Goal: Task Accomplishment & Management: Manage account settings

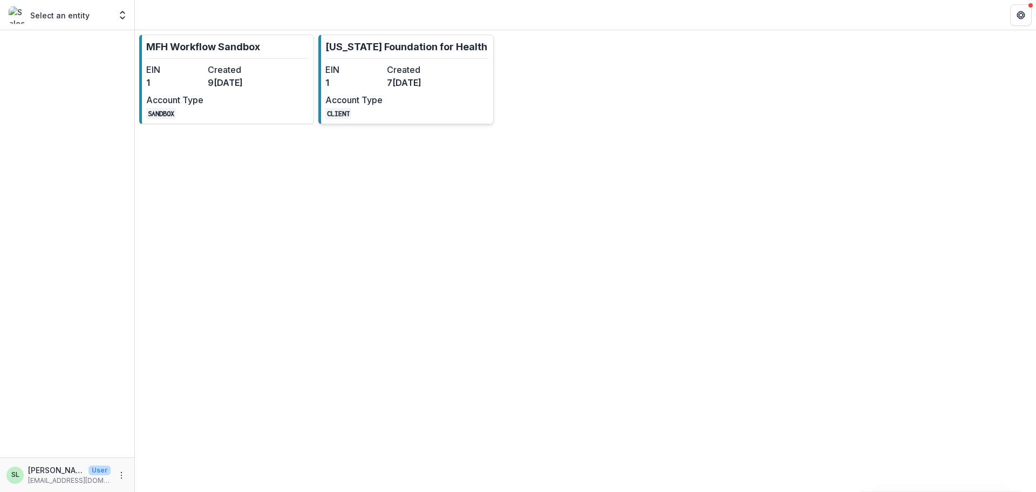
click at [393, 47] on p "[US_STATE] Foundation for Health" at bounding box center [406, 46] width 162 height 15
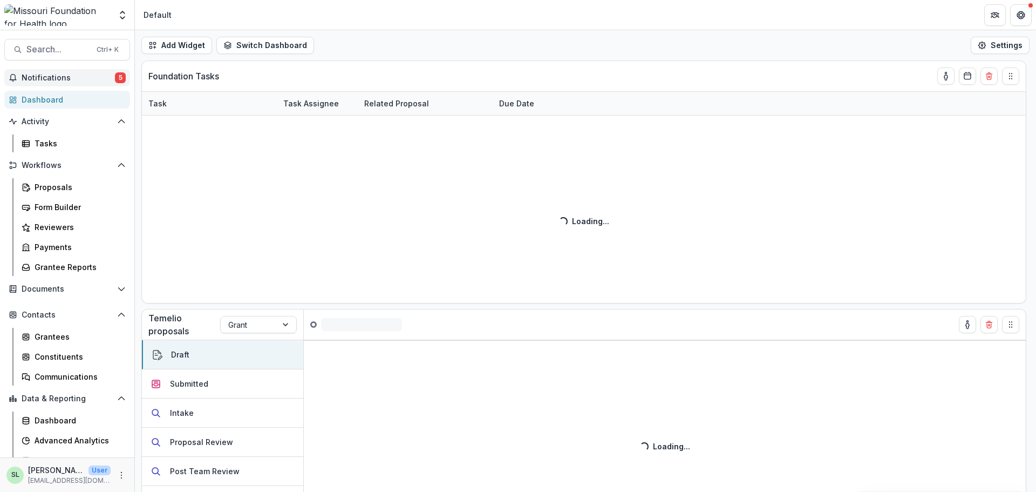
click at [57, 75] on span "Notifications" at bounding box center [68, 77] width 93 height 9
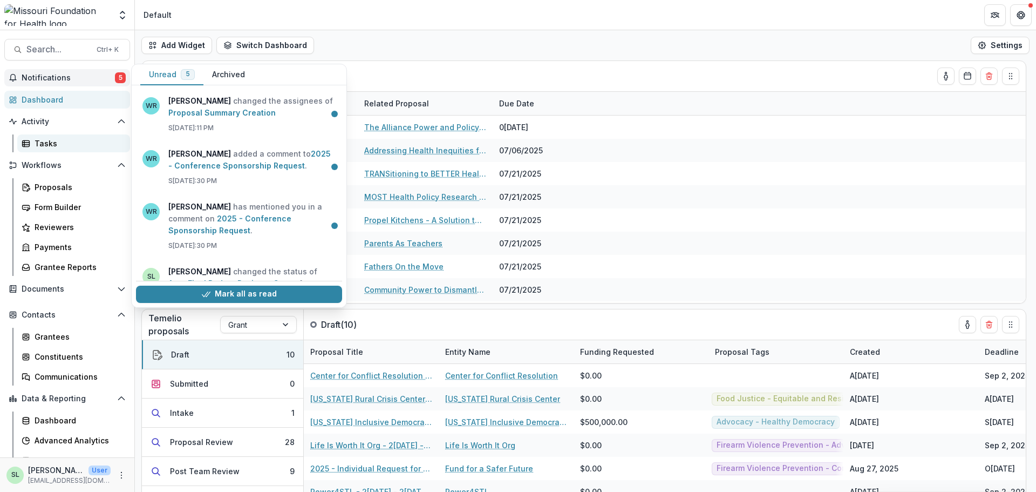
scroll to position [95, 0]
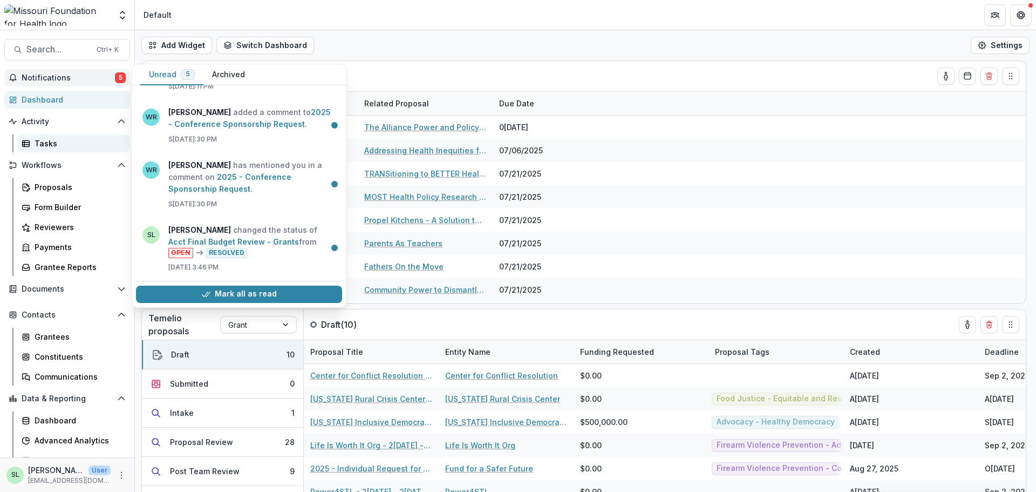
click at [51, 144] on div "Tasks" at bounding box center [78, 143] width 87 height 11
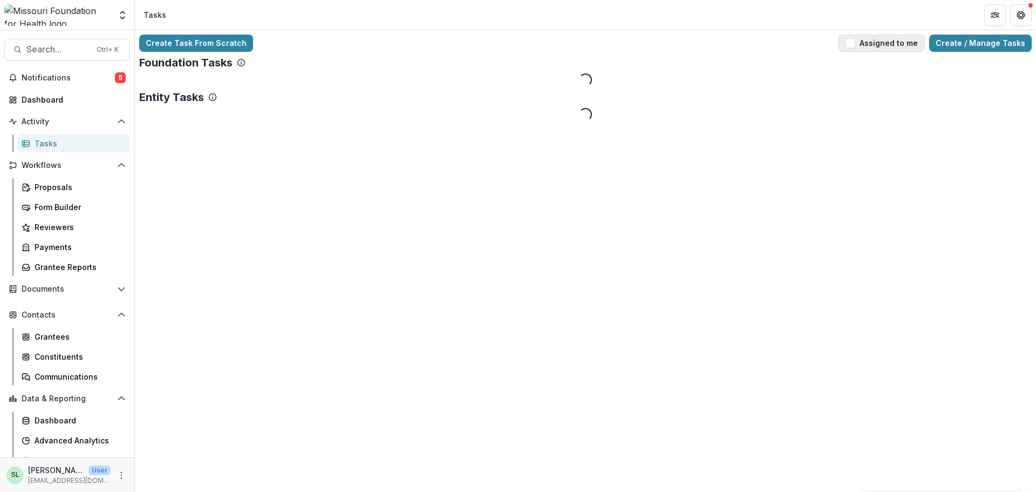
click at [884, 37] on button "Assigned to me" at bounding box center [881, 43] width 86 height 17
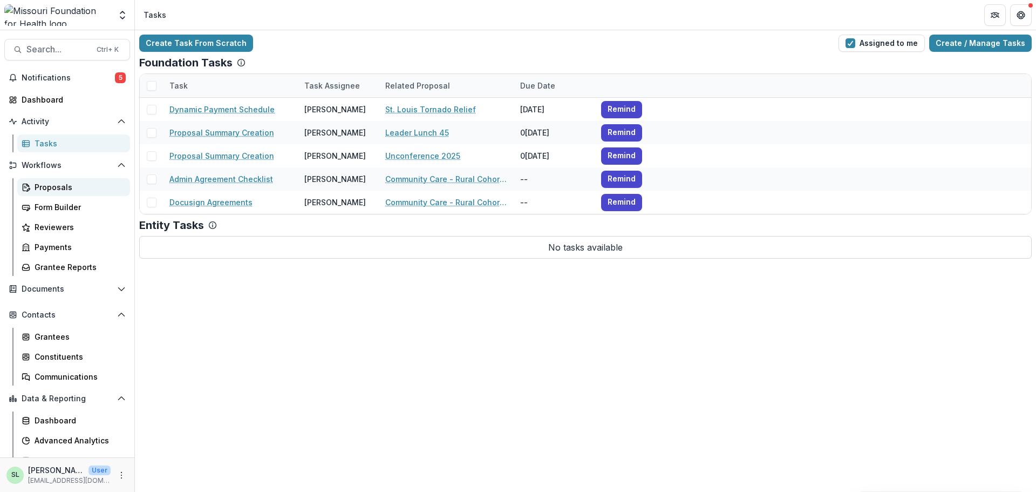
click at [63, 190] on div "Proposals" at bounding box center [78, 186] width 87 height 11
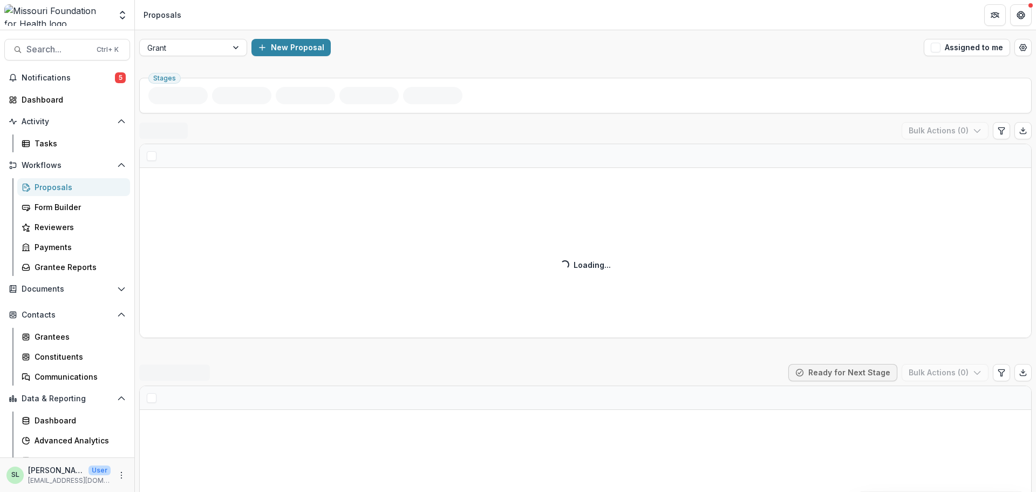
click at [183, 57] on div "Grant New Proposal Assigned to me" at bounding box center [585, 47] width 901 height 35
click at [186, 51] on div at bounding box center [183, 47] width 72 height 13
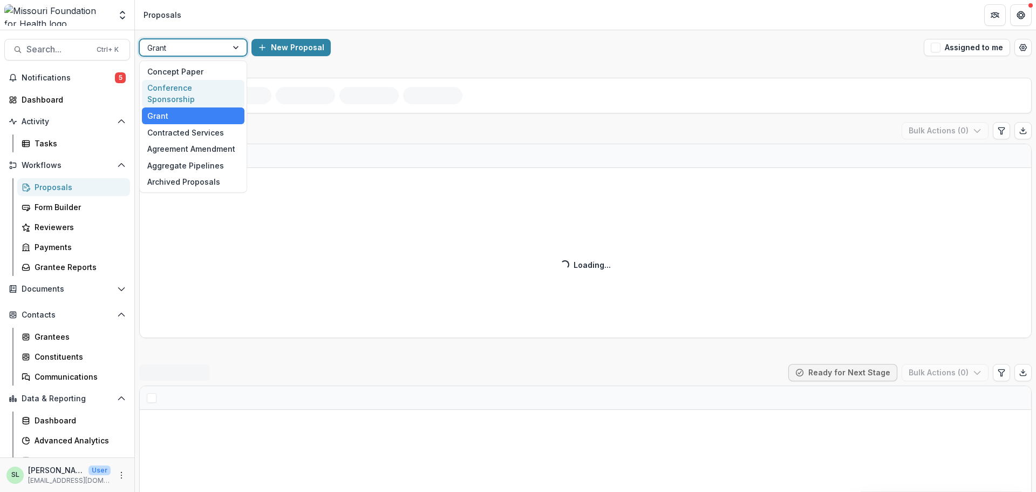
click at [178, 87] on div "Conference Sponsorship" at bounding box center [193, 94] width 103 height 28
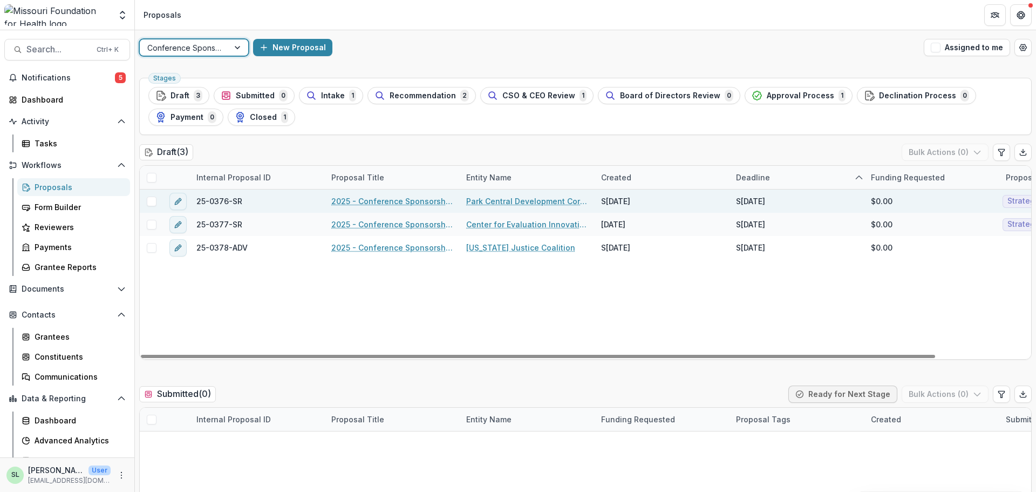
click at [379, 199] on link "2025 - Conference Sponsorship Request" at bounding box center [392, 200] width 122 height 11
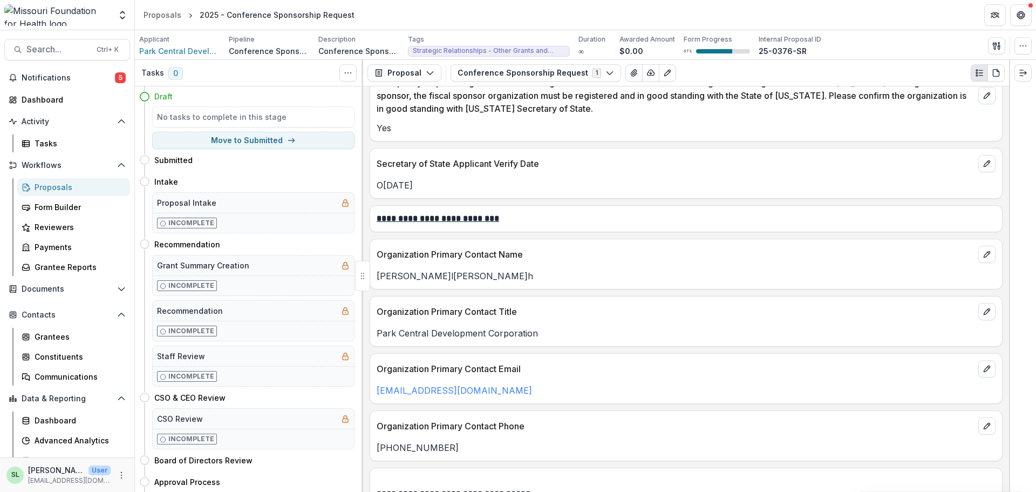
scroll to position [1565, 0]
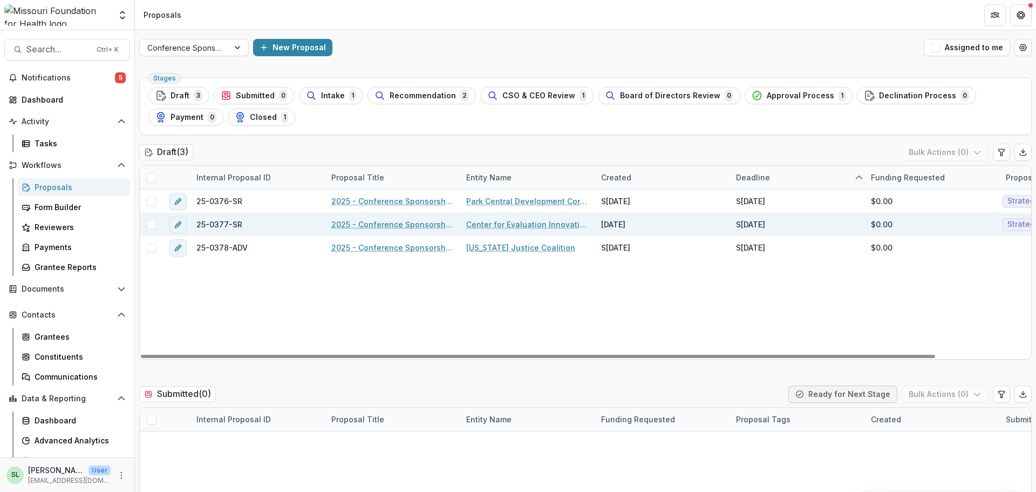
click at [377, 221] on link "2025 - Conference Sponsorship Request" at bounding box center [392, 224] width 122 height 11
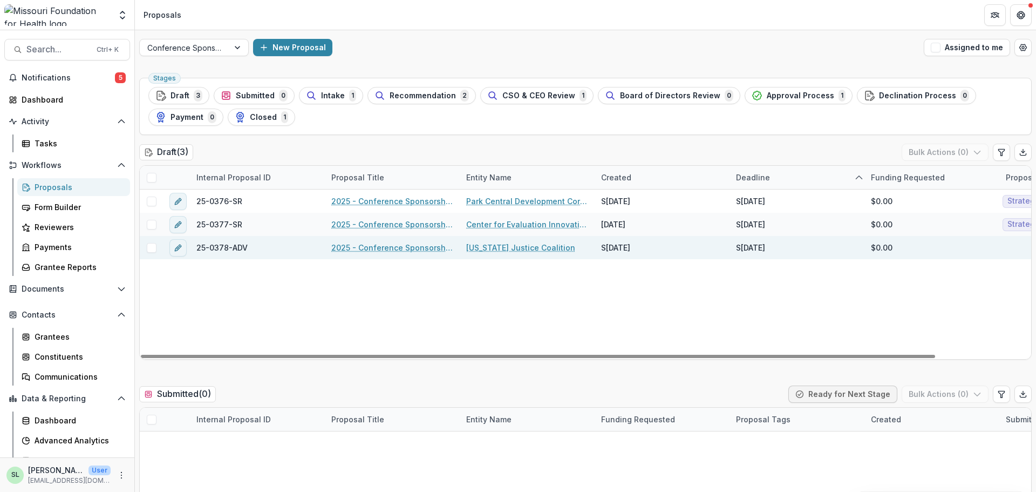
click at [374, 243] on link "2025 - Conference Sponsorship Request" at bounding box center [392, 247] width 122 height 11
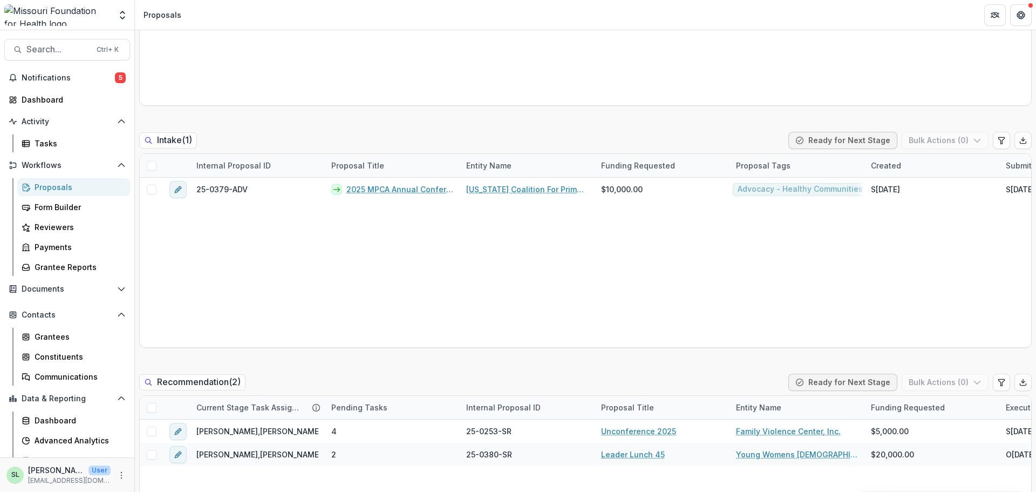
scroll to position [486, 0]
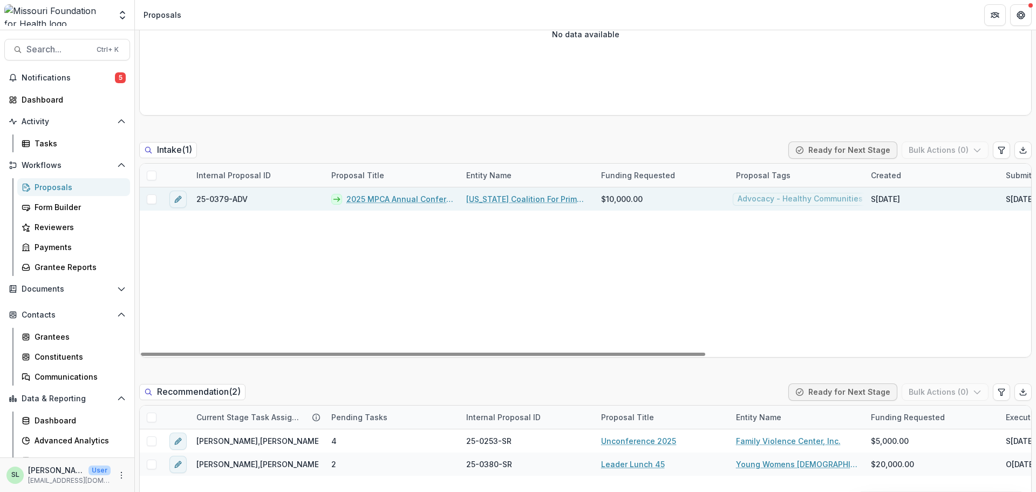
click at [383, 200] on link "2025 MPCA Annual Conference: Generations" at bounding box center [399, 198] width 107 height 11
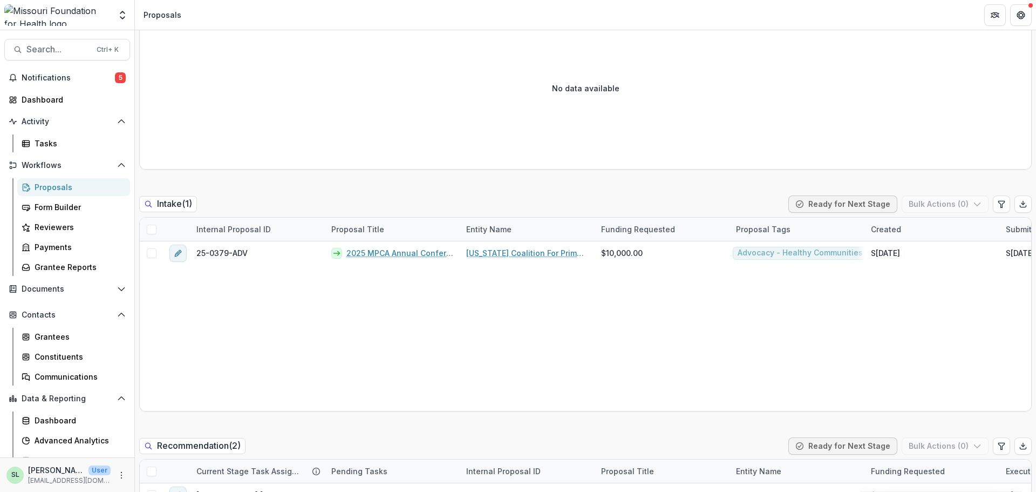
scroll to position [647, 0]
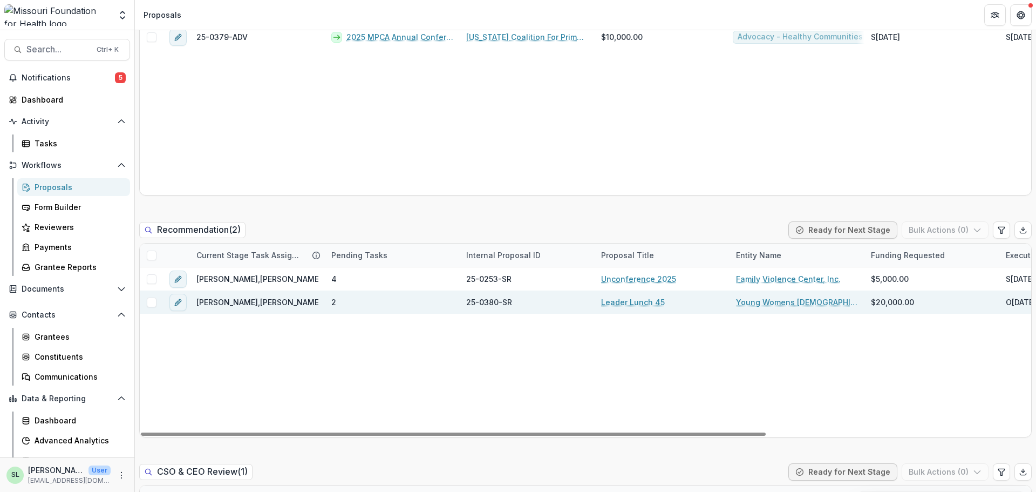
click at [608, 303] on link "Leader Lunch 45" at bounding box center [633, 301] width 64 height 11
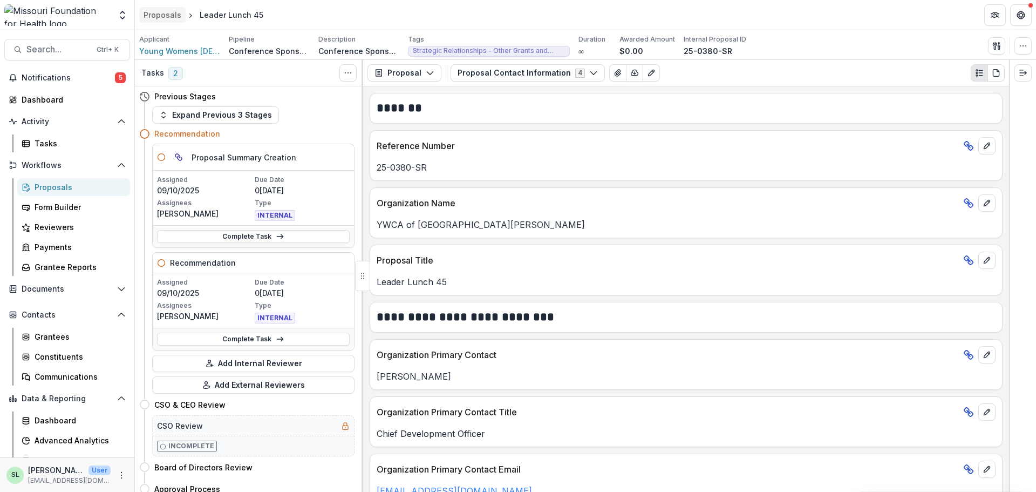
click at [176, 17] on div "Proposals" at bounding box center [163, 14] width 38 height 11
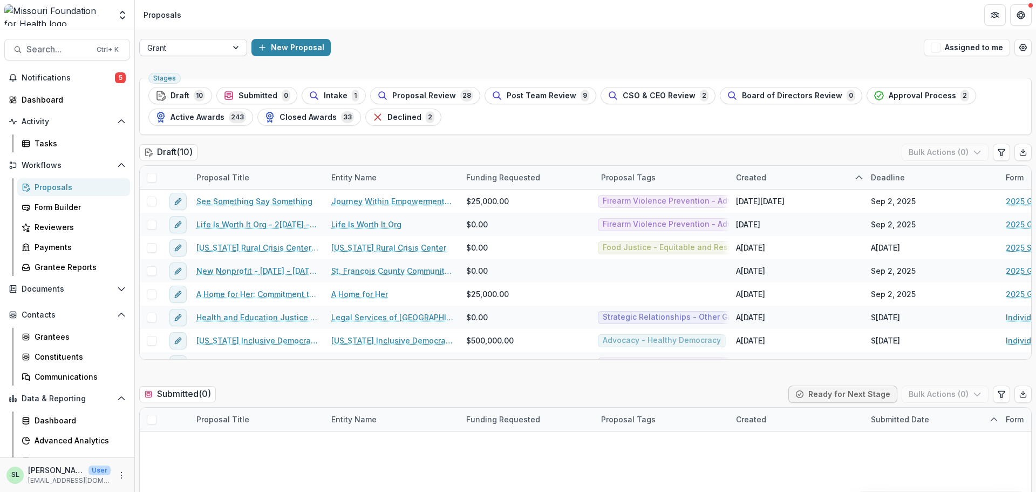
click at [218, 47] on div at bounding box center [183, 47] width 72 height 13
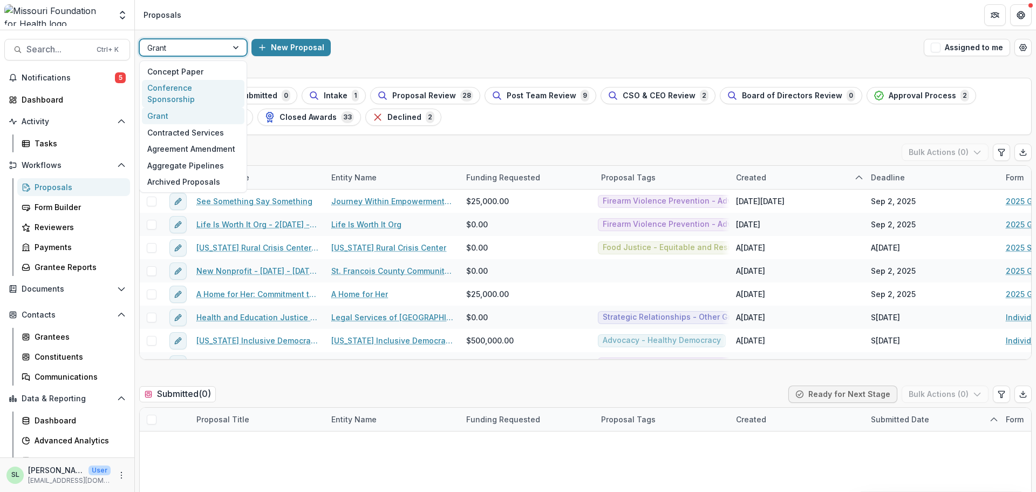
click at [207, 86] on div "Conference Sponsorship" at bounding box center [193, 94] width 103 height 28
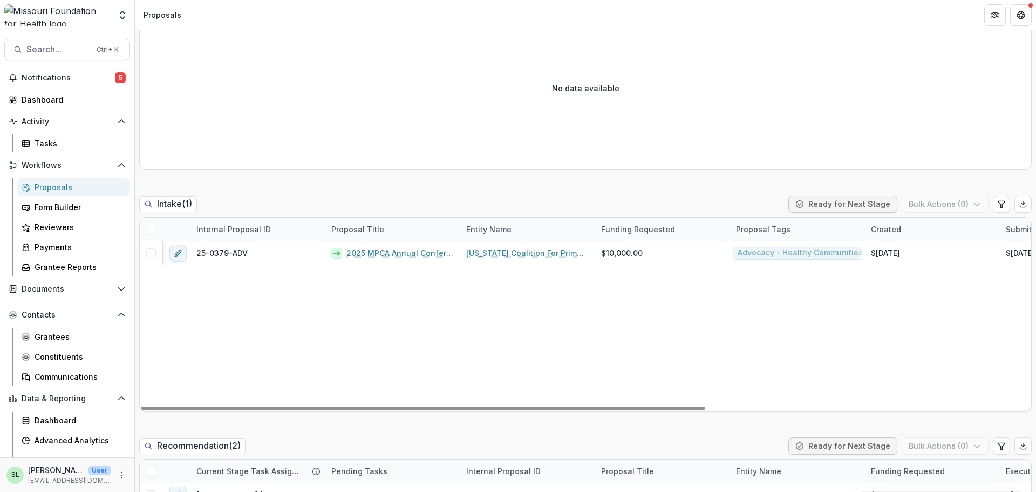
drag, startPoint x: 455, startPoint y: 409, endPoint x: 278, endPoint y: 348, distance: 187.2
click at [275, 406] on div at bounding box center [423, 407] width 564 height 3
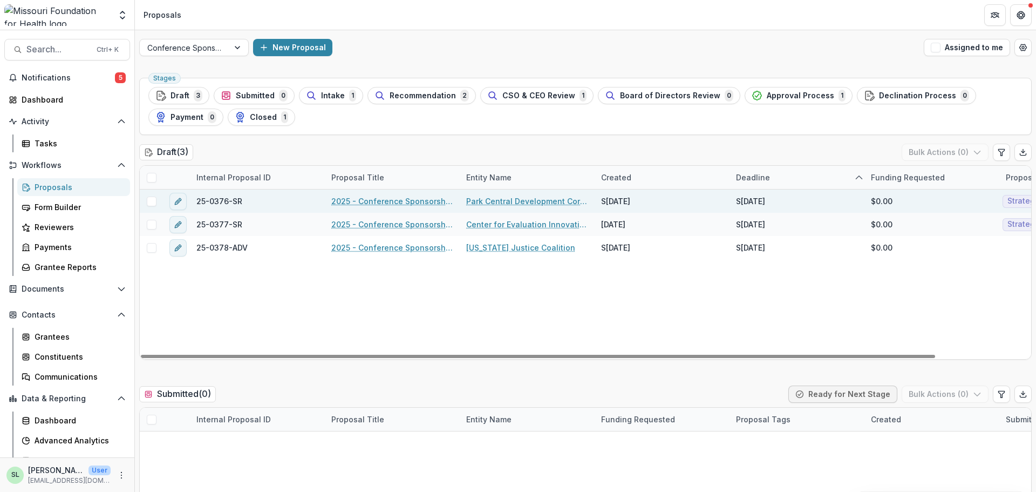
click at [393, 203] on link "2025 - Conference Sponsorship Request" at bounding box center [392, 200] width 122 height 11
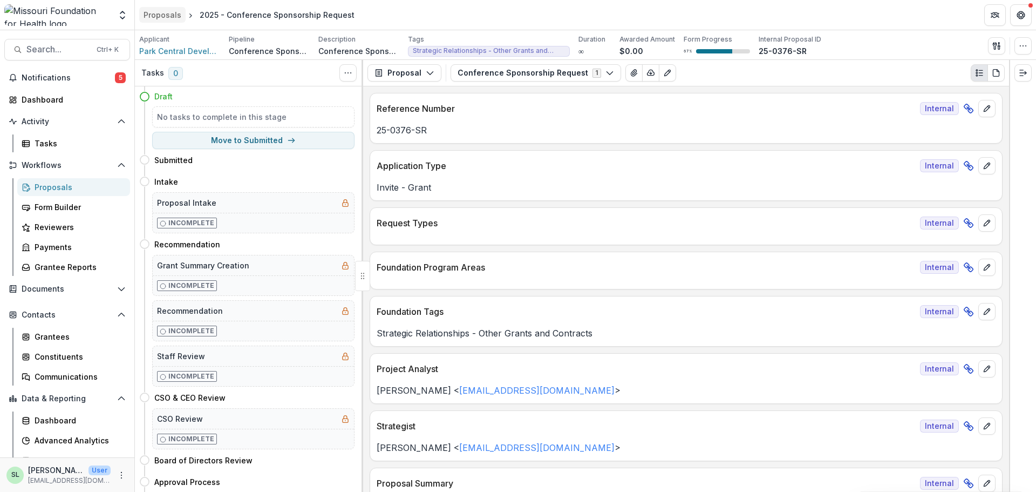
click at [155, 17] on div "Proposals" at bounding box center [163, 14] width 38 height 11
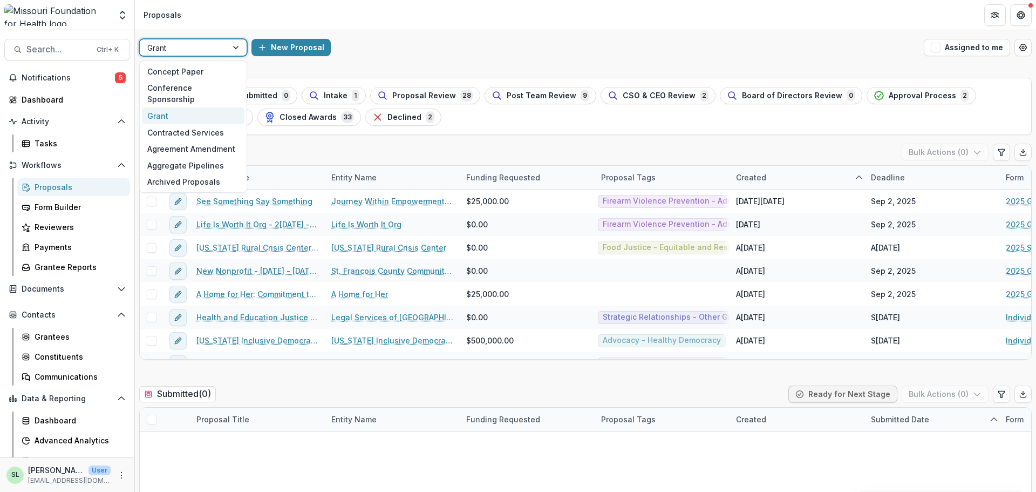
click at [230, 47] on div at bounding box center [236, 47] width 19 height 16
click at [220, 86] on div "Conference Sponsorship" at bounding box center [193, 94] width 103 height 28
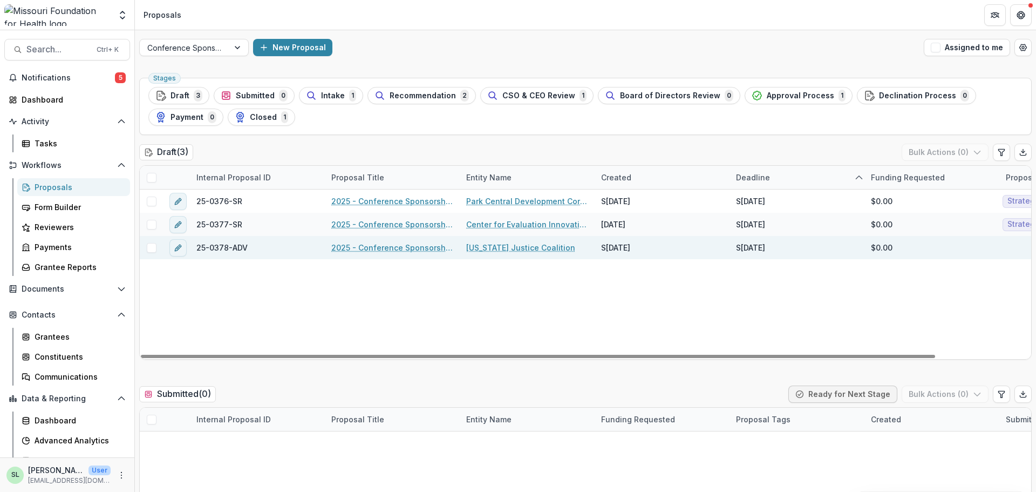
click at [371, 252] on link "2025 - Conference Sponsorship Request" at bounding box center [392, 247] width 122 height 11
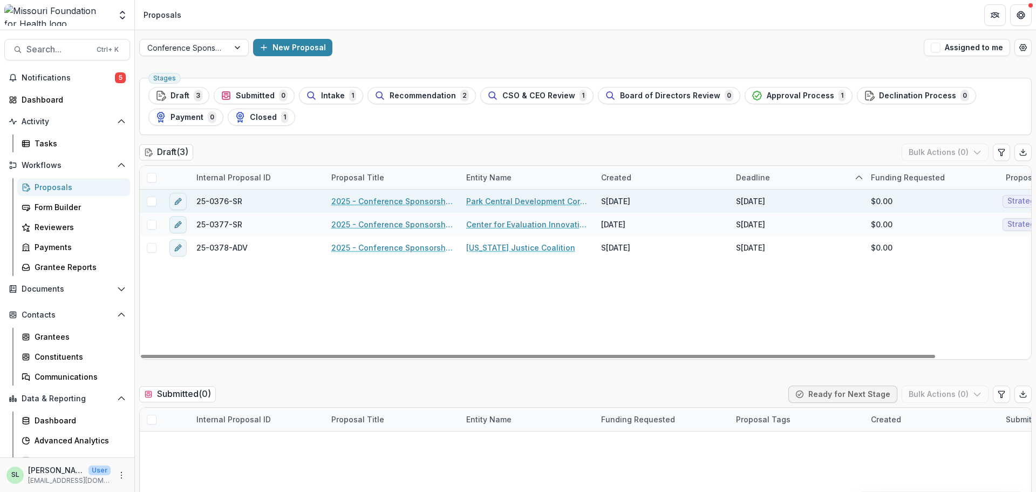
click at [414, 205] on link "2025 - Conference Sponsorship Request" at bounding box center [392, 200] width 122 height 11
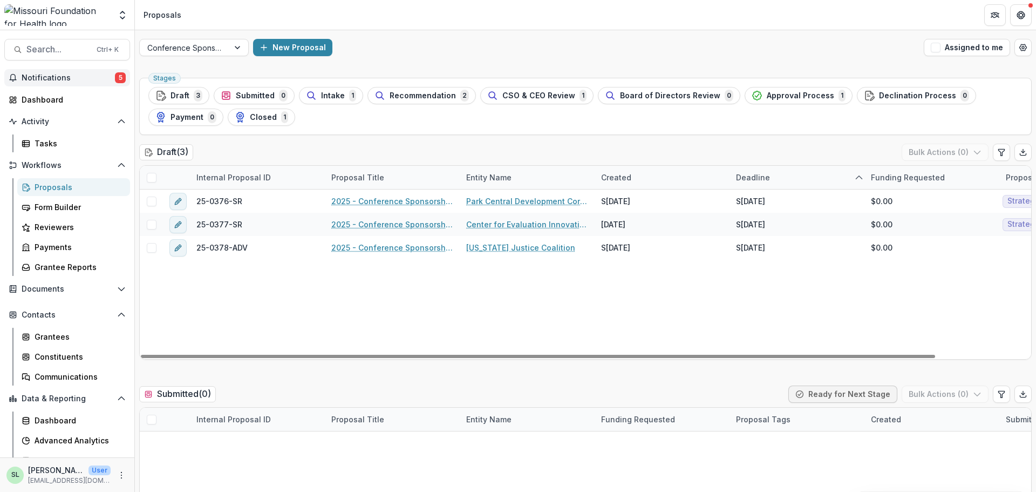
click at [74, 77] on span "Notifications" at bounding box center [68, 77] width 93 height 9
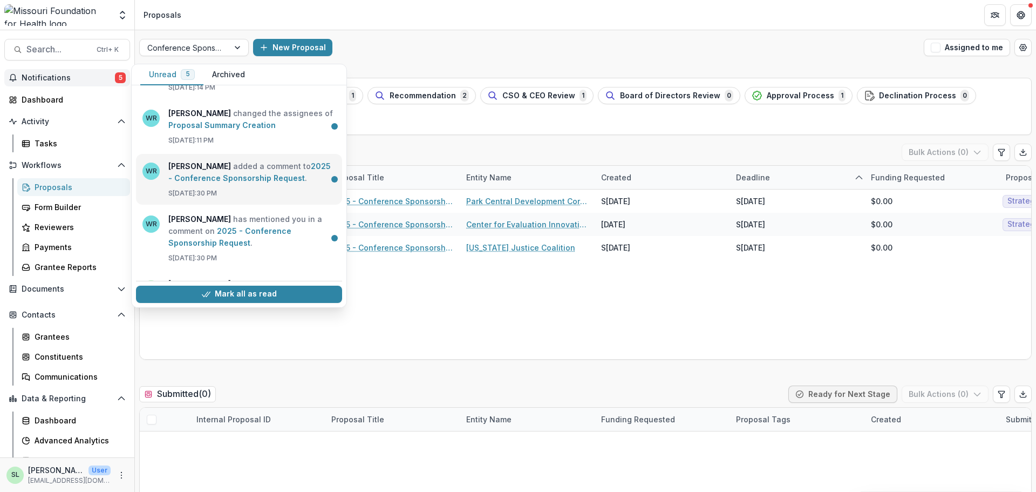
scroll to position [95, 0]
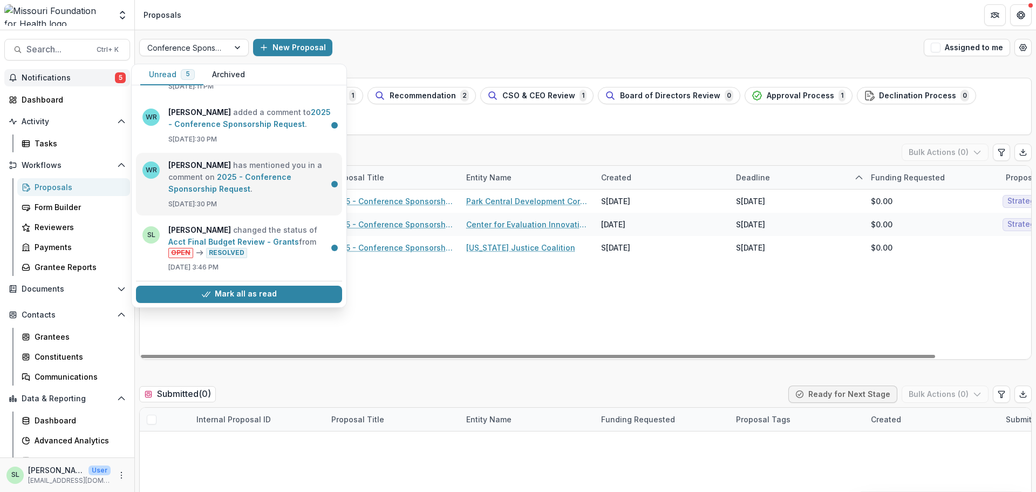
click at [231, 181] on link "2025 - Conference Sponsorship Request" at bounding box center [229, 182] width 123 height 21
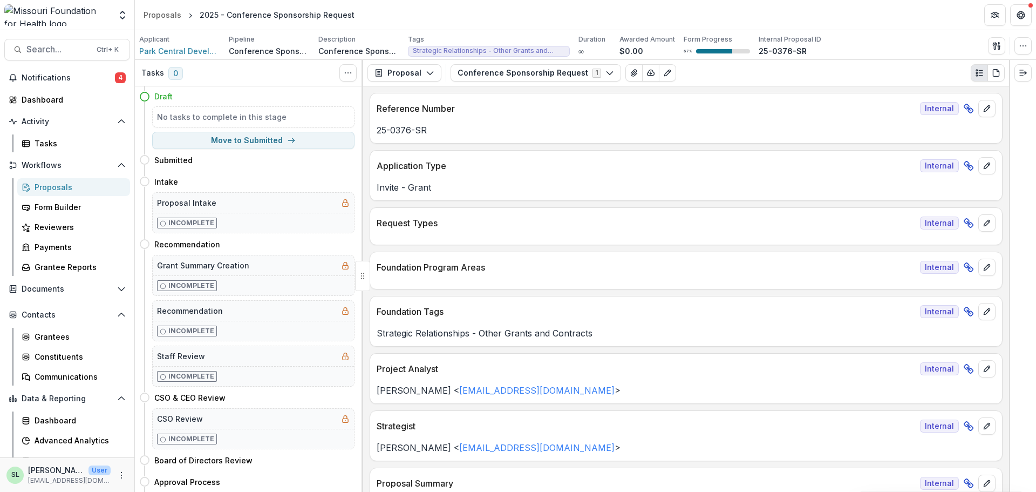
click at [1011, 174] on div at bounding box center [1022, 276] width 27 height 432
click at [1021, 73] on line "Expand right" at bounding box center [1023, 73] width 6 height 0
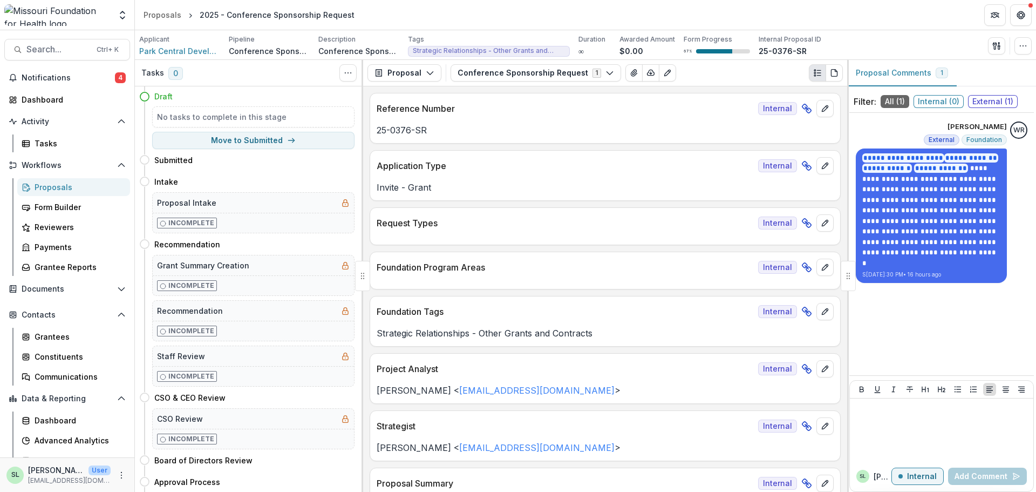
click at [848, 280] on div at bounding box center [848, 276] width 15 height 30
click at [46, 70] on button "Notifications 4" at bounding box center [67, 77] width 126 height 17
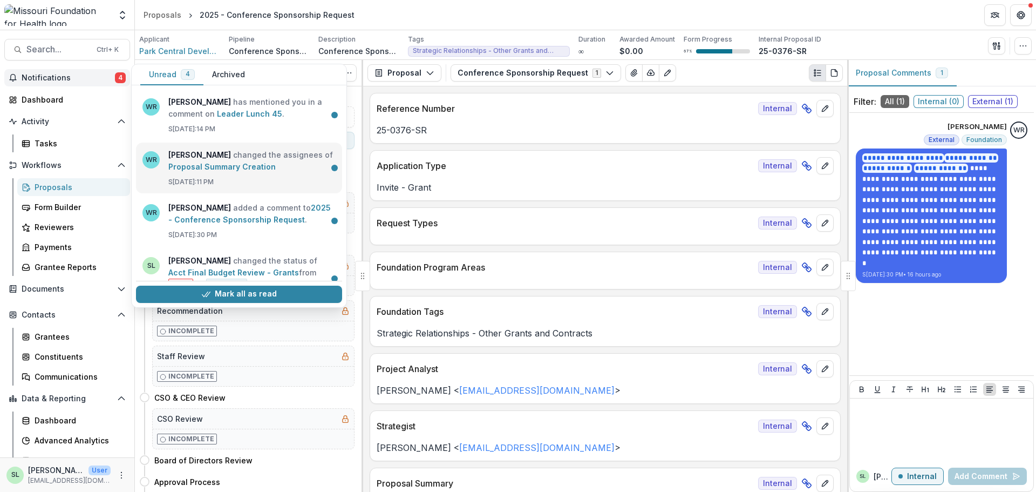
click at [221, 171] on link "Proposal Summary Creation" at bounding box center [221, 166] width 107 height 9
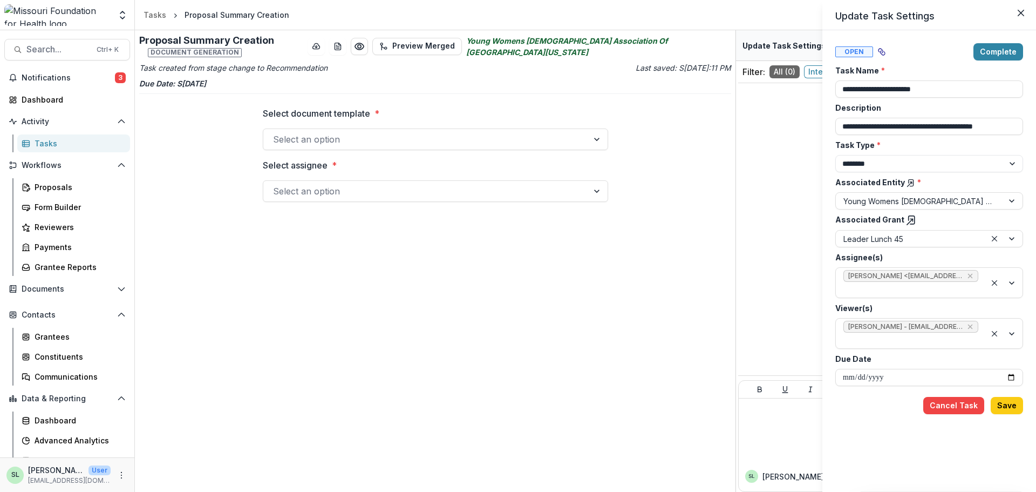
click at [67, 79] on div "**********" at bounding box center [518, 246] width 1036 height 492
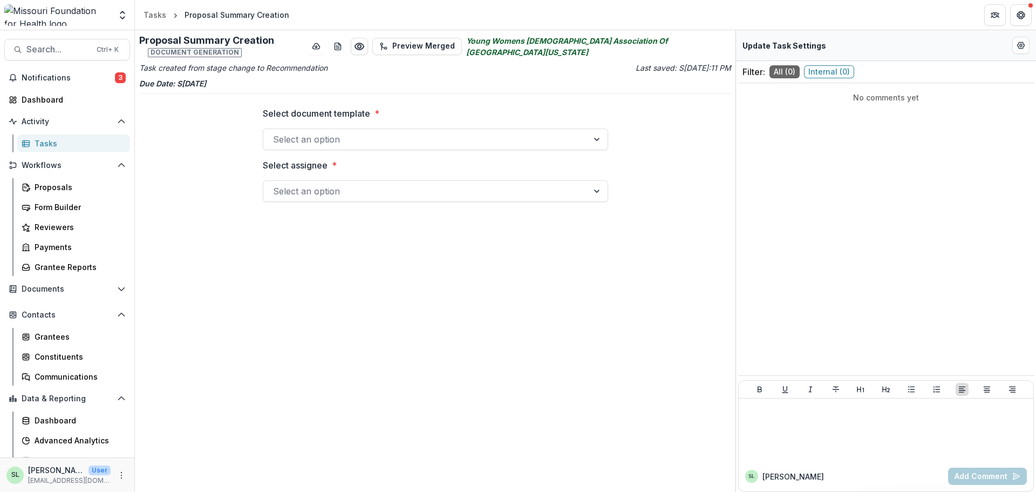
click at [67, 79] on span "Notifications" at bounding box center [68, 77] width 93 height 9
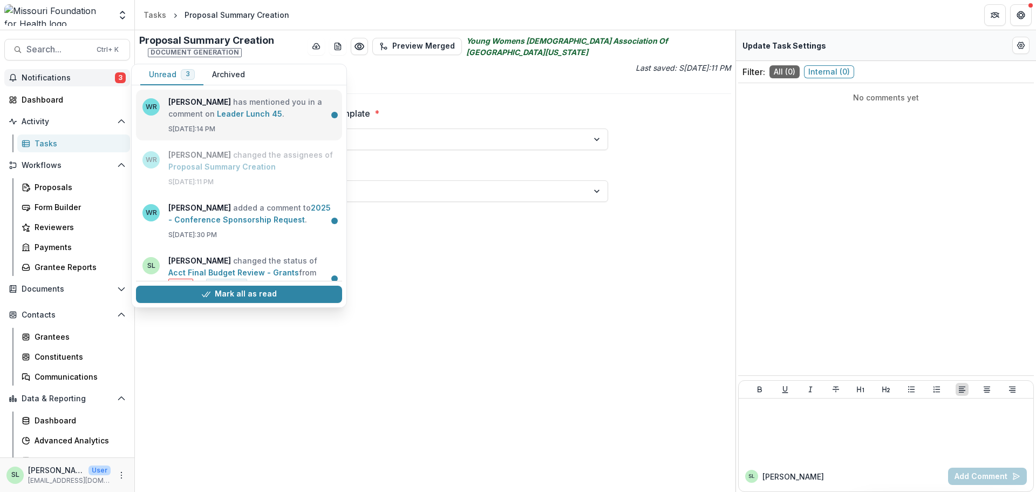
click at [228, 109] on link "Leader Lunch 45" at bounding box center [249, 113] width 65 height 9
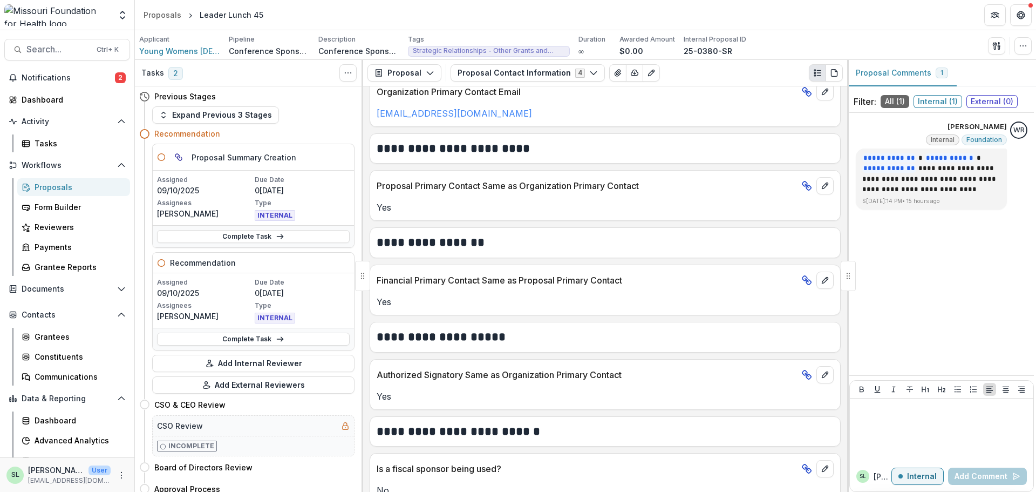
scroll to position [378, 0]
click at [556, 60] on div "Proposal Proposal Payments Reports Grant Agreements Board Summaries Bank Detail…" at bounding box center [605, 73] width 484 height 26
click at [553, 77] on button "Proposal Contact Information 4" at bounding box center [528, 72] width 154 height 17
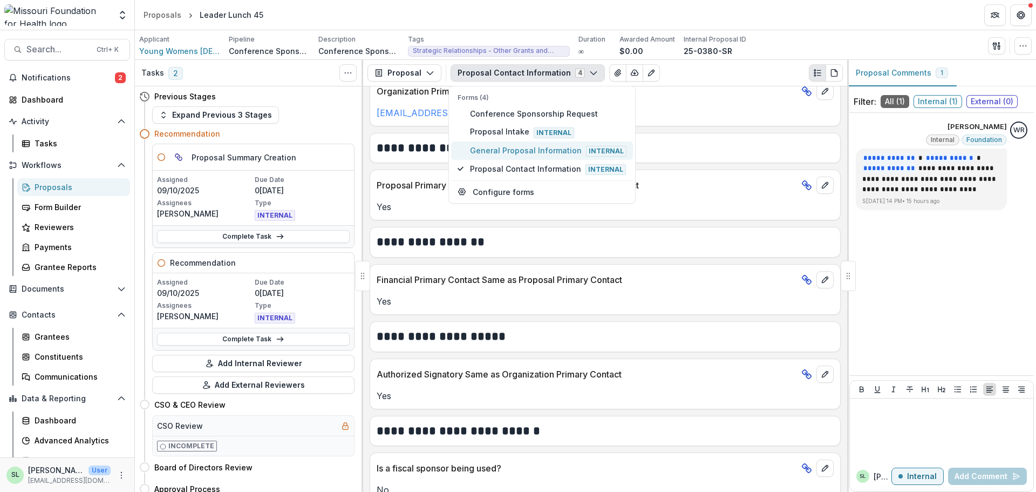
click at [522, 146] on span "General Proposal Information Internal" at bounding box center [548, 151] width 156 height 12
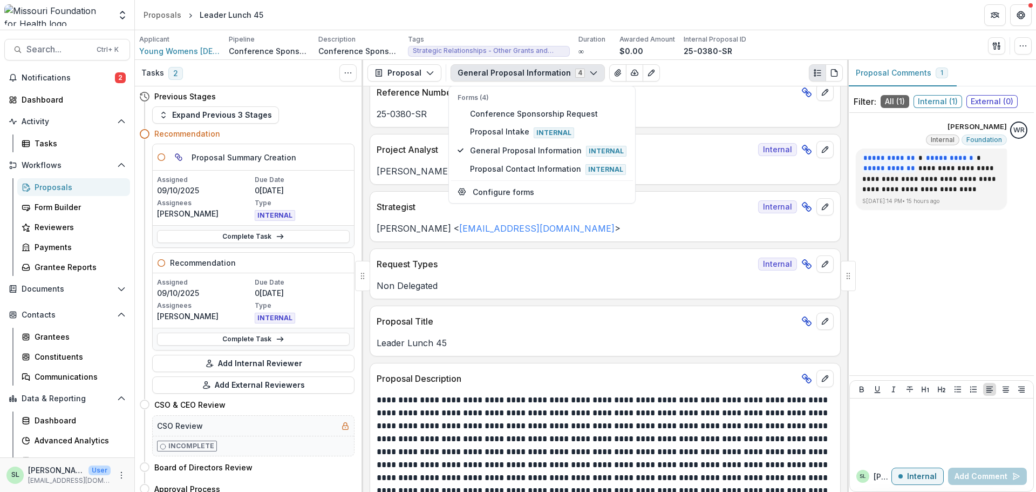
scroll to position [0, 0]
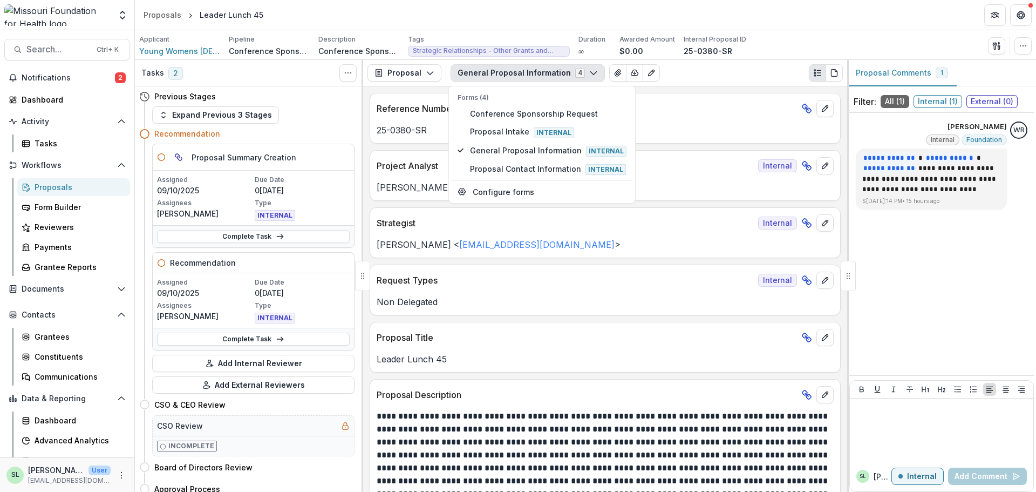
click at [696, 105] on p "Reference Number" at bounding box center [587, 108] width 420 height 13
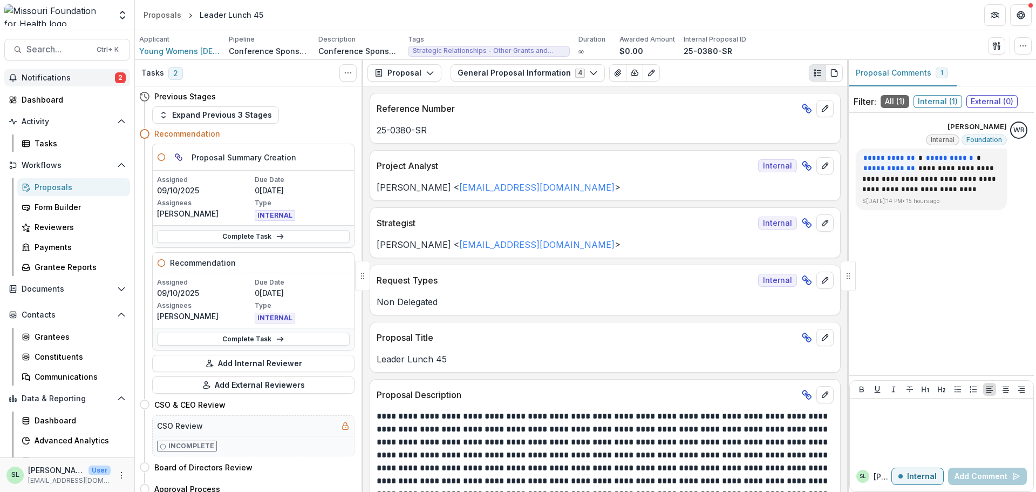
click at [66, 77] on span "Notifications" at bounding box center [68, 77] width 93 height 9
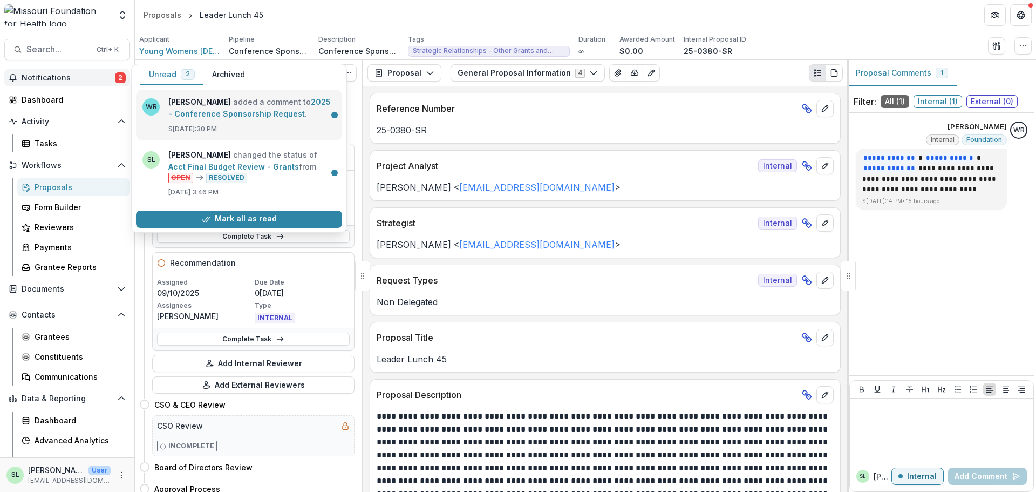
click at [210, 109] on link "2025 - Conference Sponsorship Request" at bounding box center [249, 107] width 162 height 21
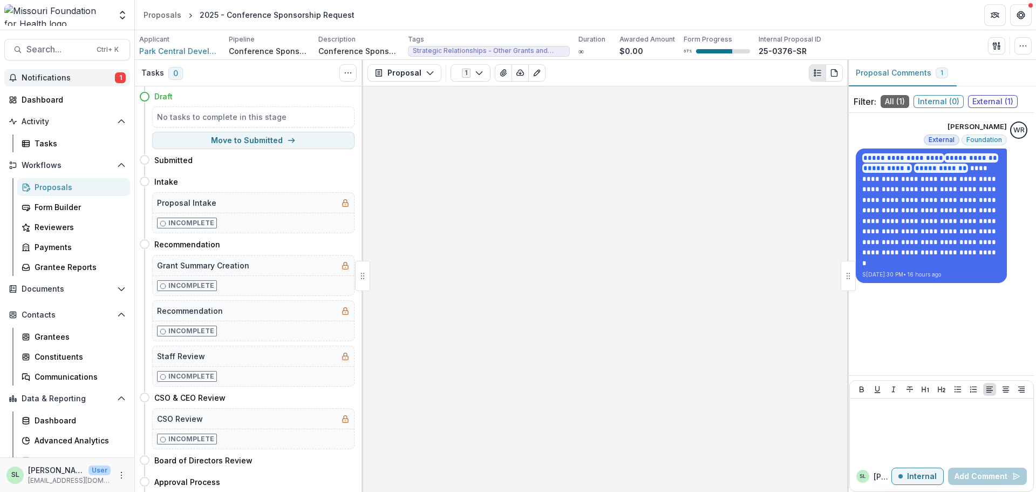
click at [59, 76] on span "Notifications" at bounding box center [68, 77] width 93 height 9
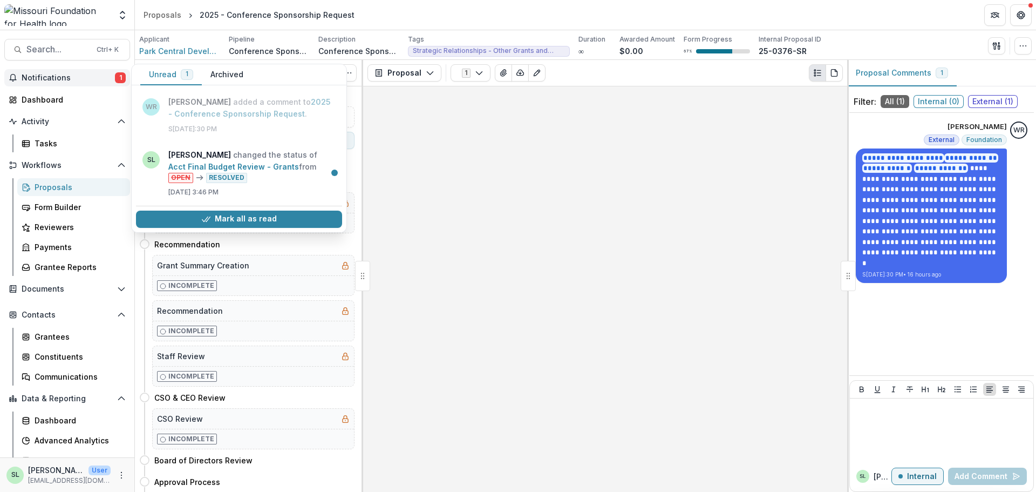
click at [227, 74] on button "Archived" at bounding box center [227, 74] width 50 height 21
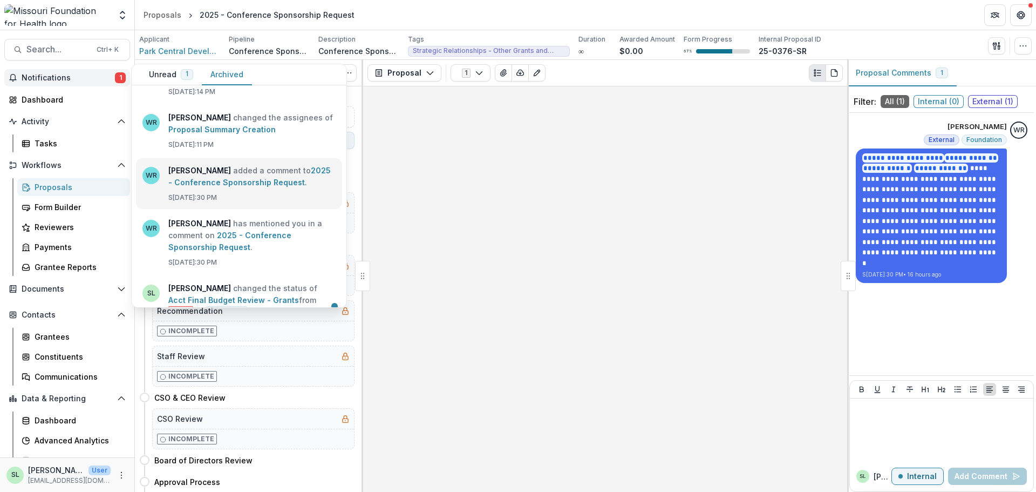
scroll to position [54, 0]
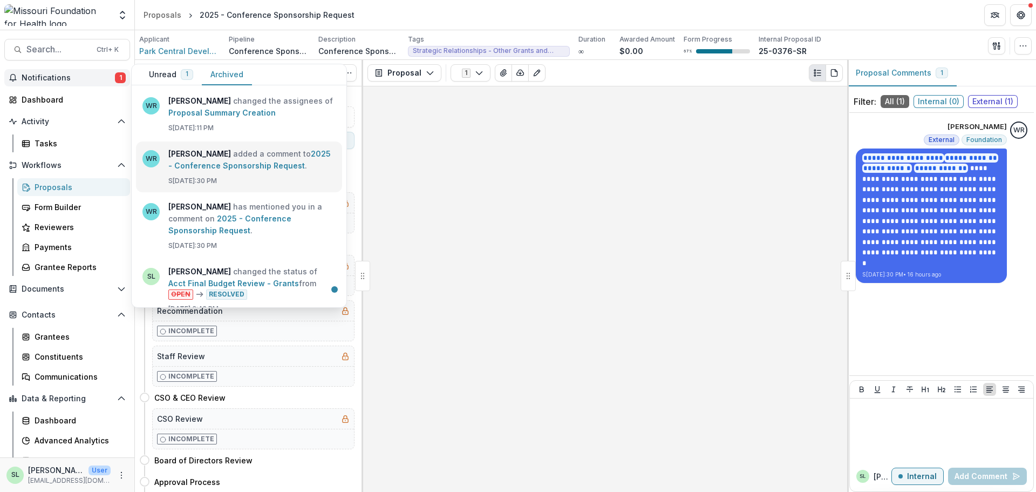
click at [231, 217] on link "2025 - Conference Sponsorship Request" at bounding box center [229, 224] width 123 height 21
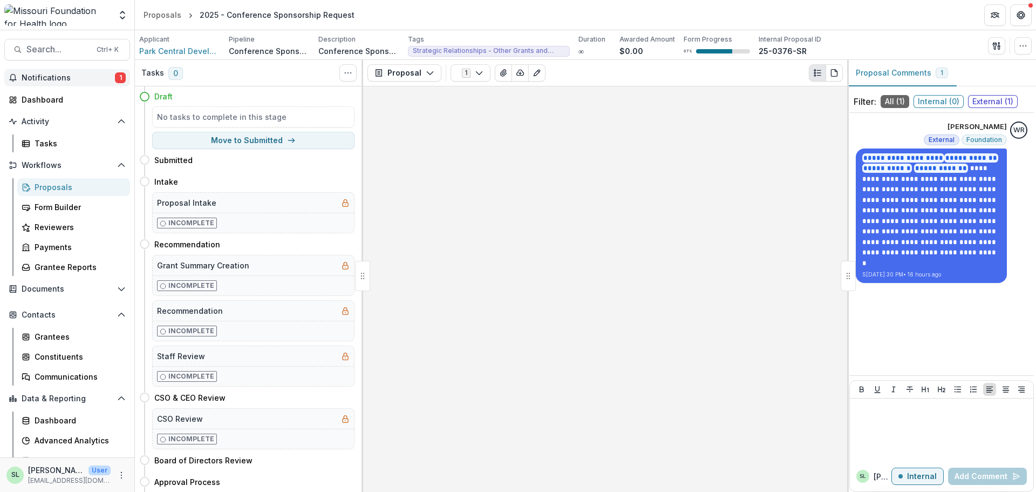
click at [78, 79] on span "Notifications" at bounding box center [68, 77] width 93 height 9
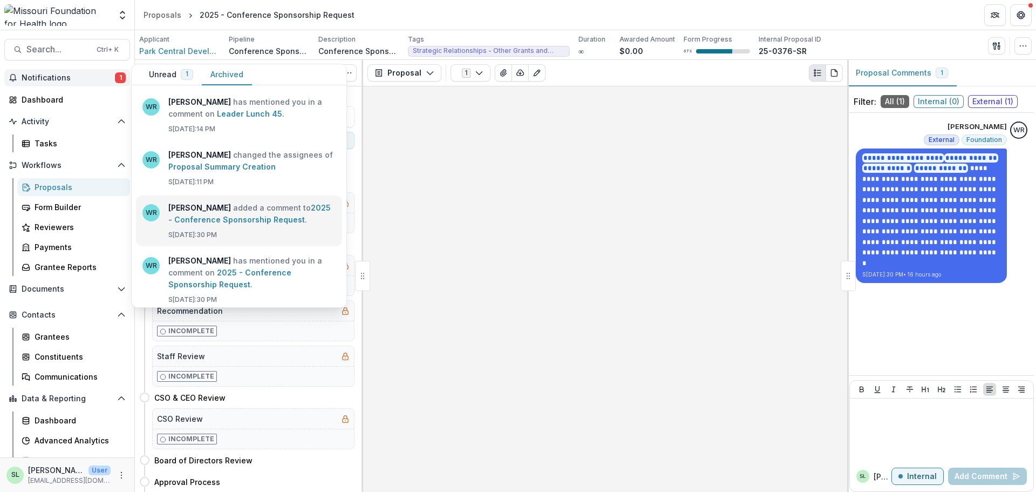
click at [247, 214] on link "2025 - Conference Sponsorship Request" at bounding box center [249, 213] width 162 height 21
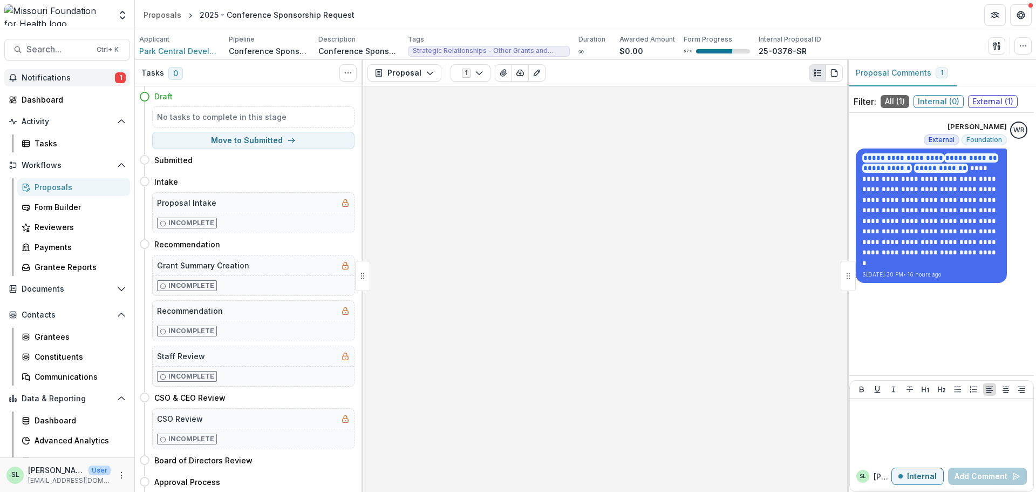
click at [80, 74] on span "Notifications" at bounding box center [68, 77] width 93 height 9
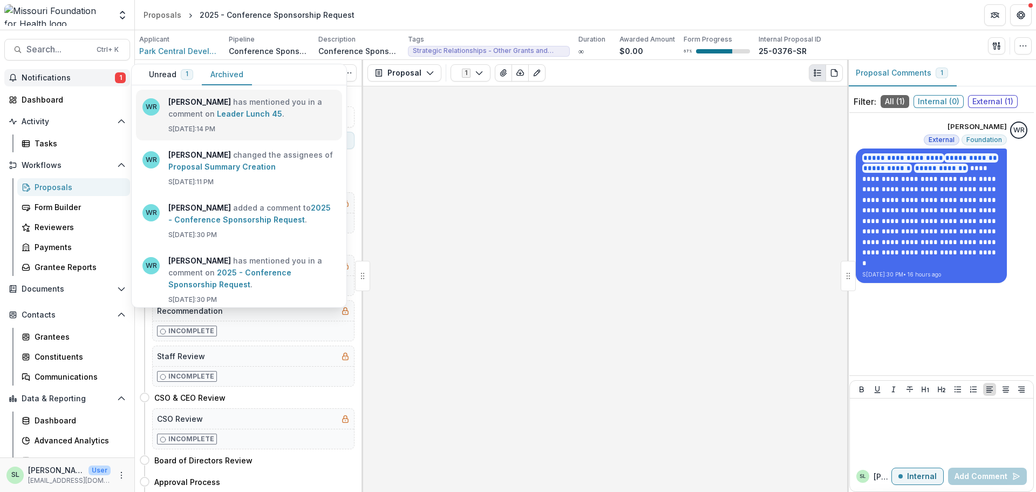
click at [237, 117] on link "Leader Lunch 45" at bounding box center [249, 113] width 65 height 9
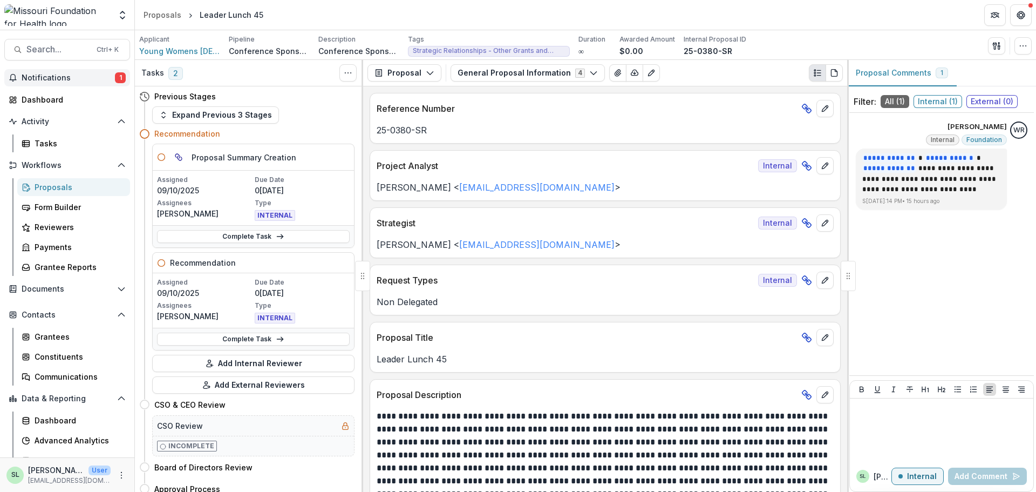
click at [92, 77] on span "Notifications" at bounding box center [68, 77] width 93 height 9
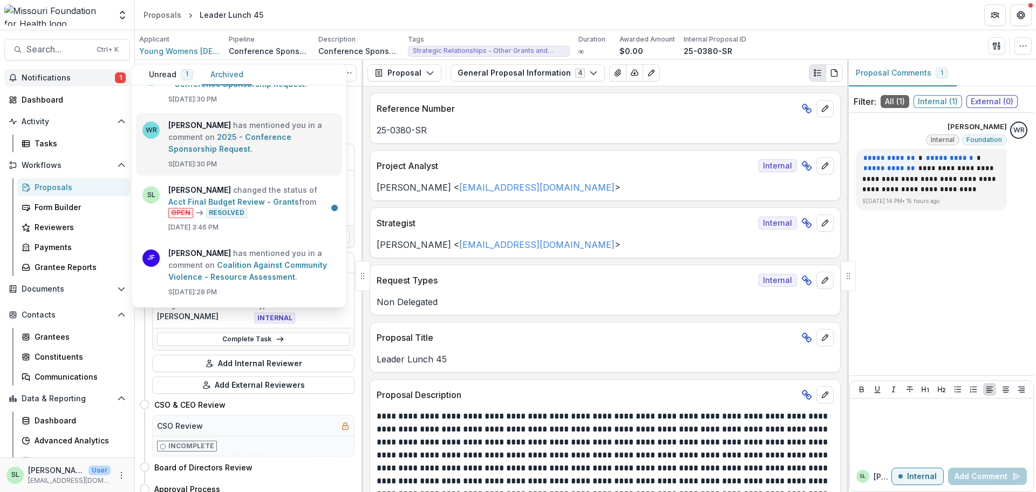
scroll to position [108, 0]
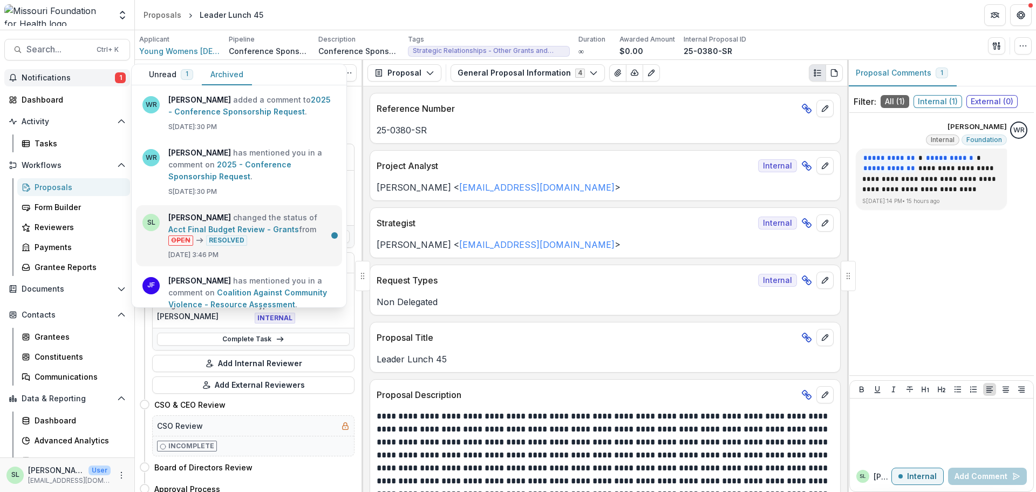
click at [262, 228] on link "Acct Final Budget Review - Grants" at bounding box center [233, 228] width 131 height 9
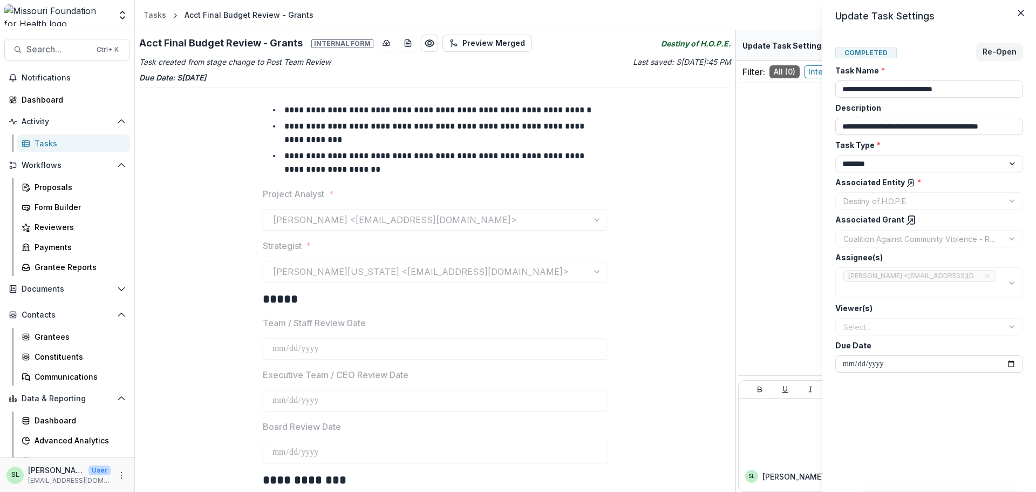
click at [47, 143] on div "**********" at bounding box center [518, 246] width 1036 height 492
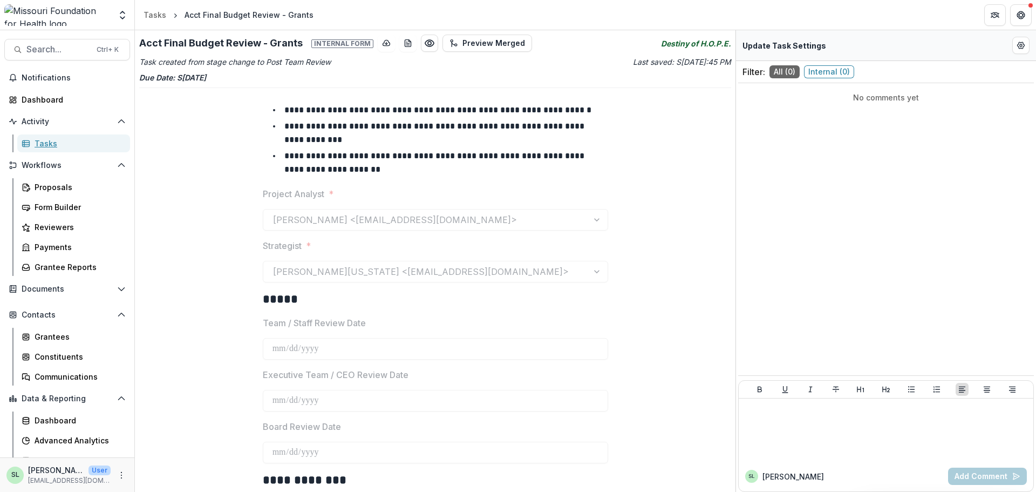
click at [47, 143] on div "Tasks" at bounding box center [78, 143] width 87 height 11
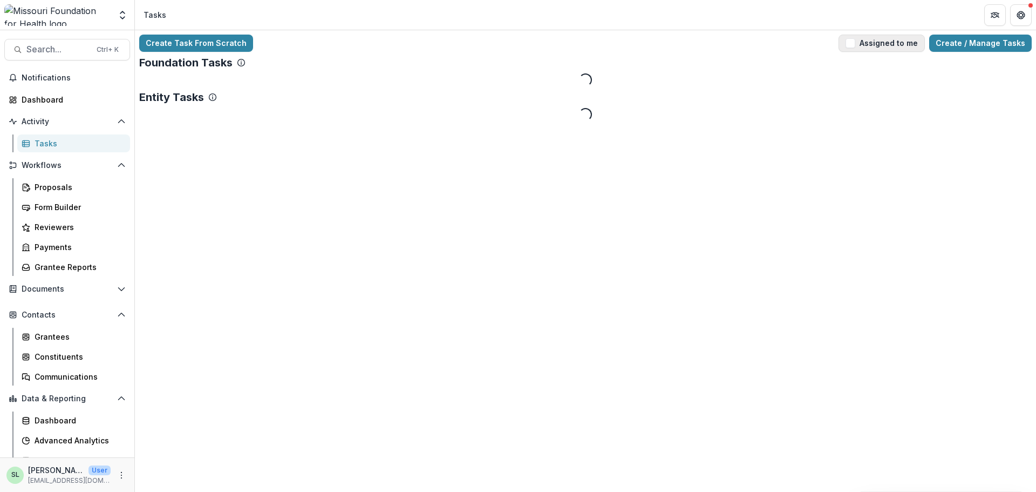
click at [891, 47] on button "Assigned to me" at bounding box center [881, 43] width 86 height 17
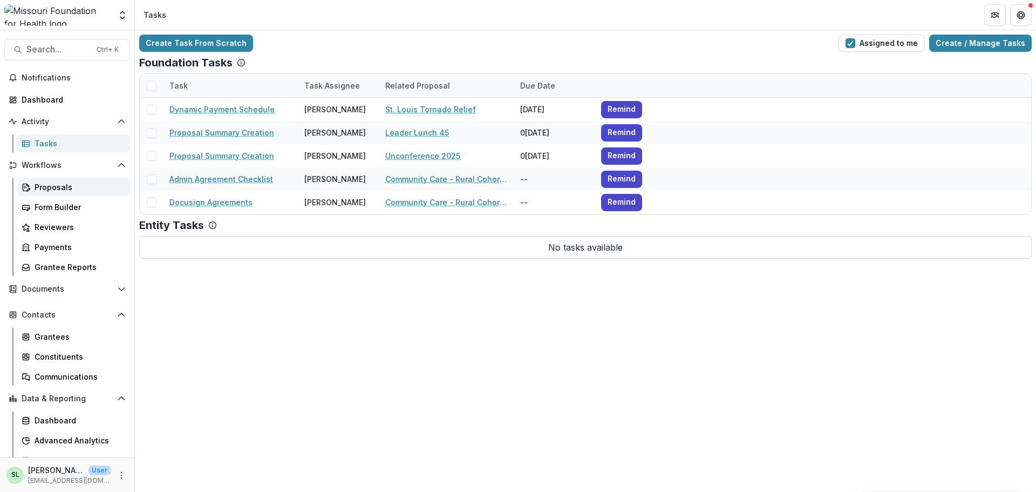
click at [43, 190] on div "Proposals" at bounding box center [78, 186] width 87 height 11
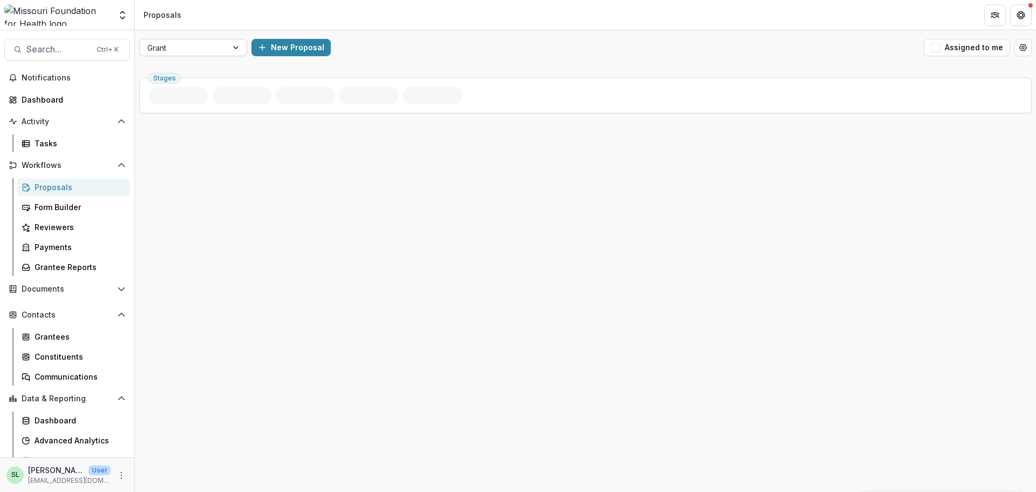
click at [199, 49] on div at bounding box center [183, 47] width 72 height 13
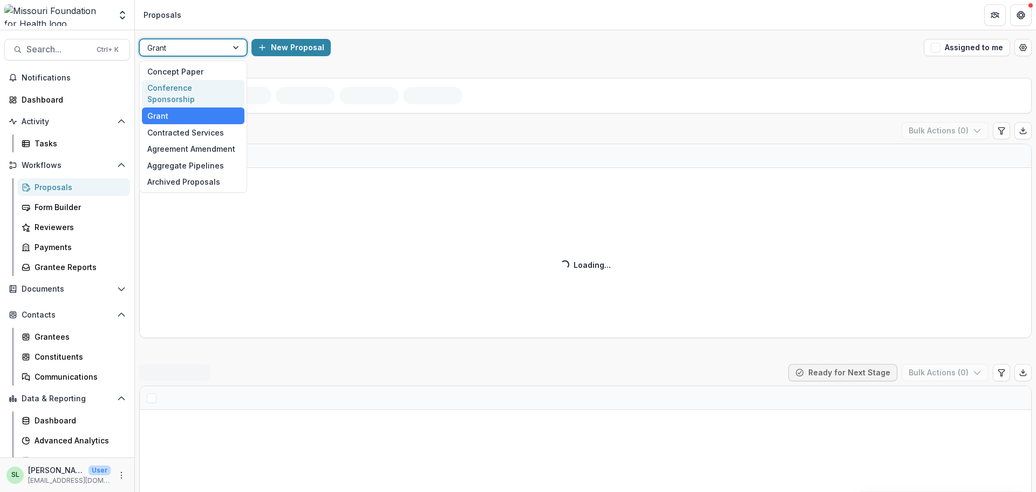
click at [190, 85] on div "Conference Sponsorship" at bounding box center [193, 94] width 103 height 28
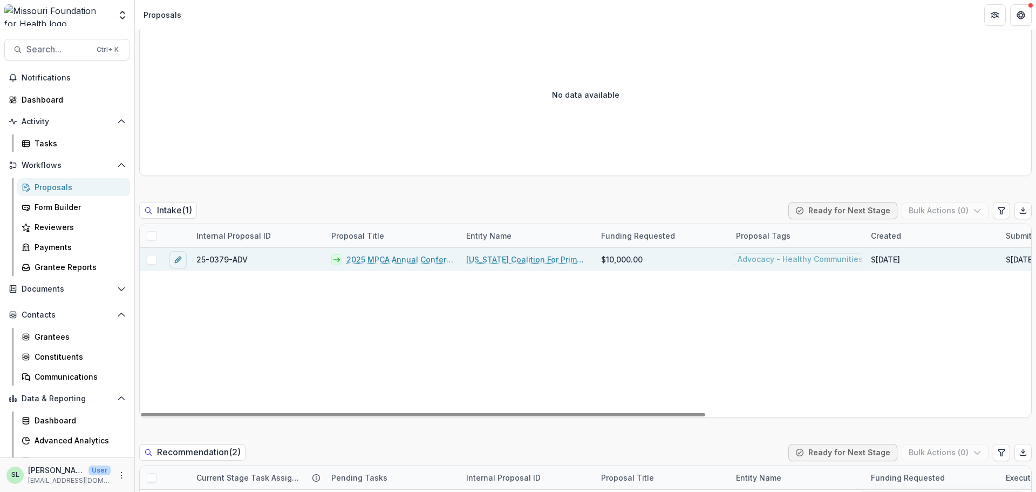
scroll to position [432, 0]
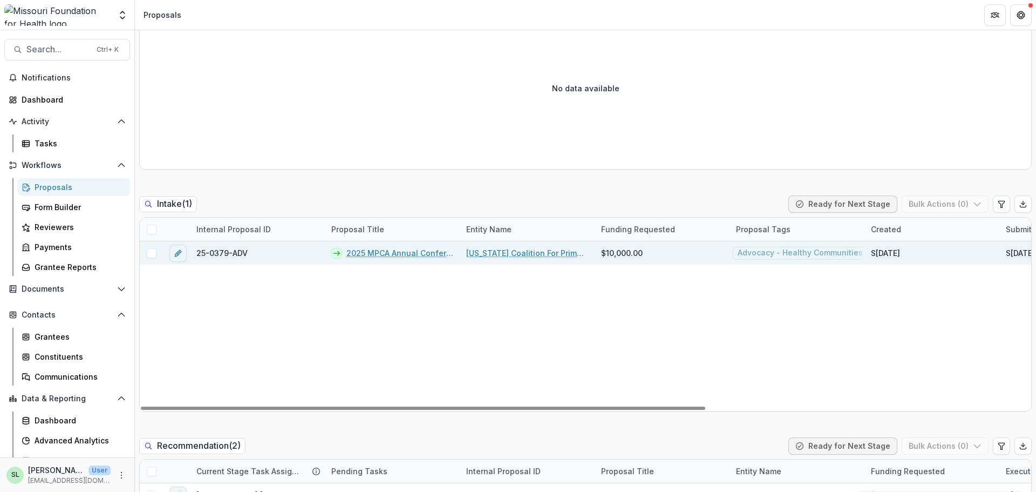
click at [415, 253] on link "2025 MPCA Annual Conference: Generations" at bounding box center [399, 252] width 107 height 11
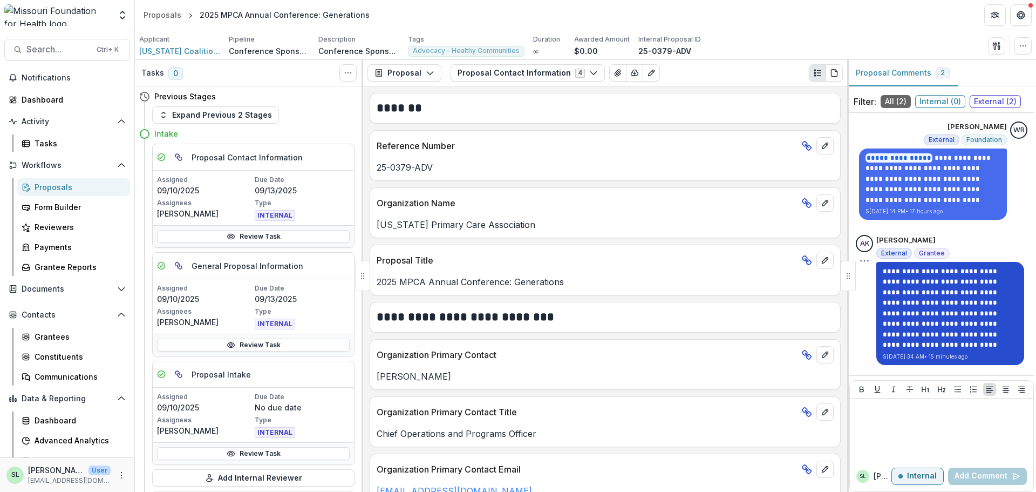
scroll to position [26, 0]
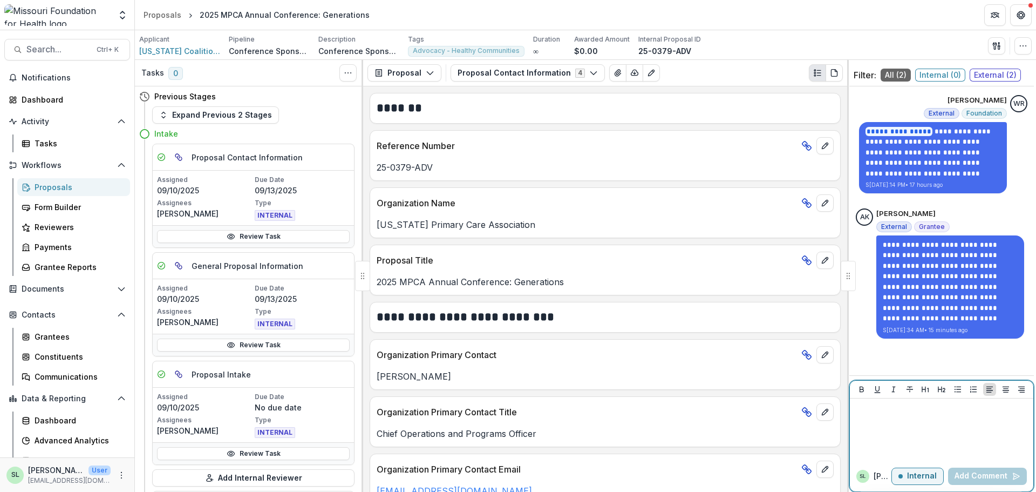
click at [910, 419] on div at bounding box center [941, 430] width 175 height 54
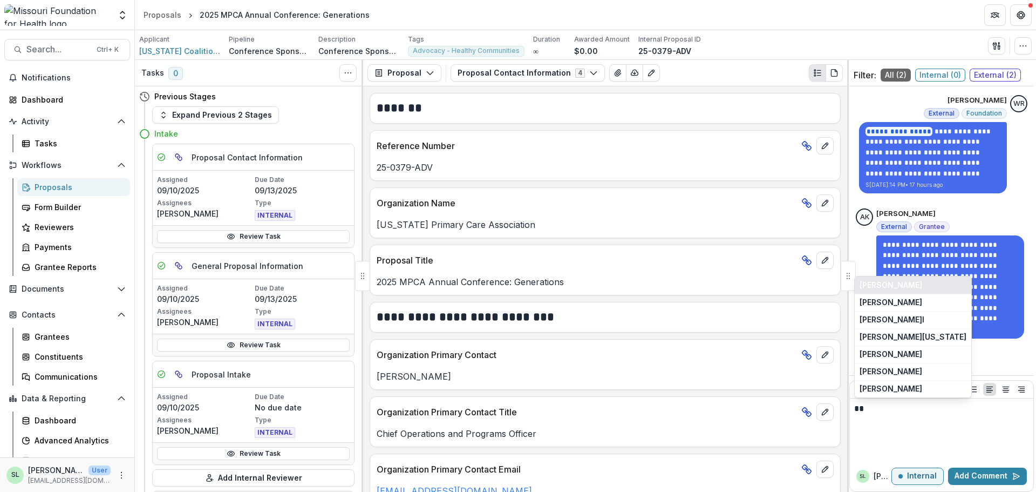
click at [915, 286] on button "[PERSON_NAME]" at bounding box center [913, 284] width 117 height 17
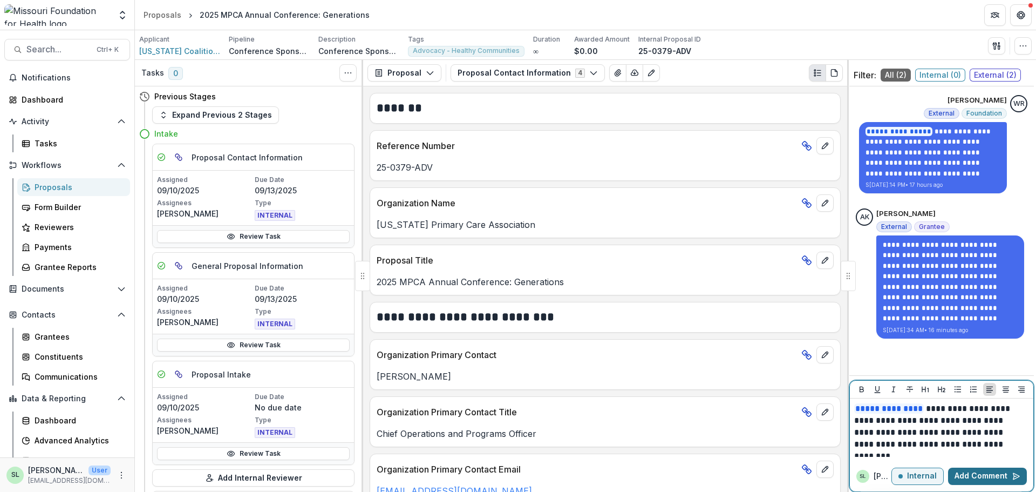
click at [987, 479] on button "Add Comment" at bounding box center [987, 475] width 79 height 17
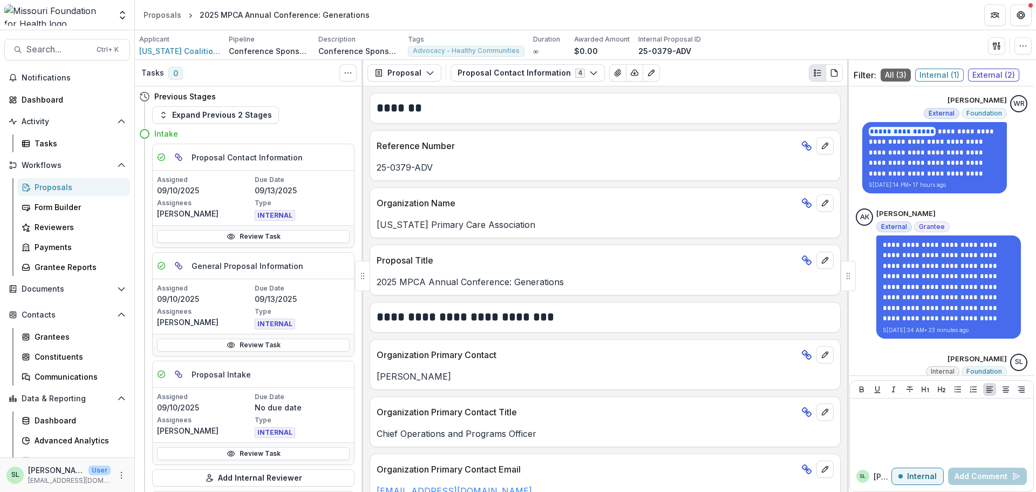
click at [36, 183] on div "Proposals" at bounding box center [78, 186] width 87 height 11
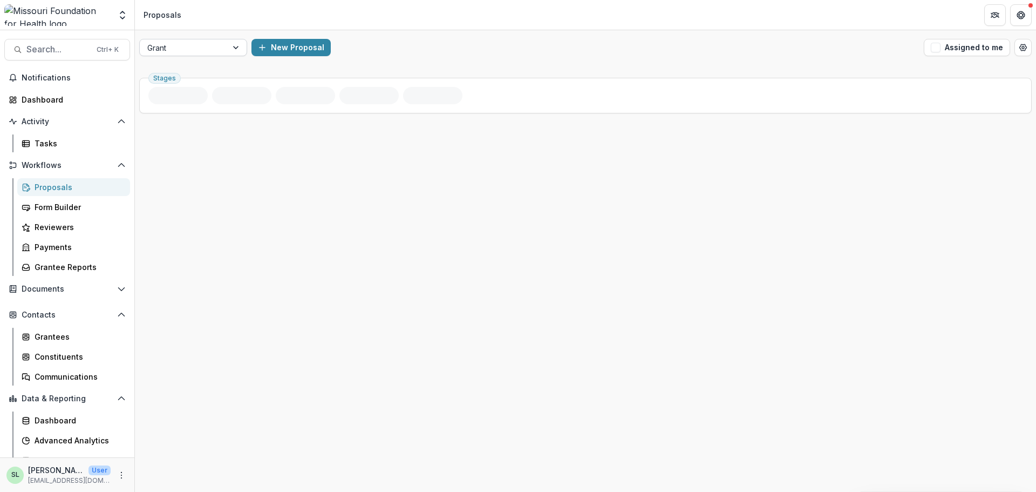
click at [176, 46] on div at bounding box center [183, 47] width 72 height 13
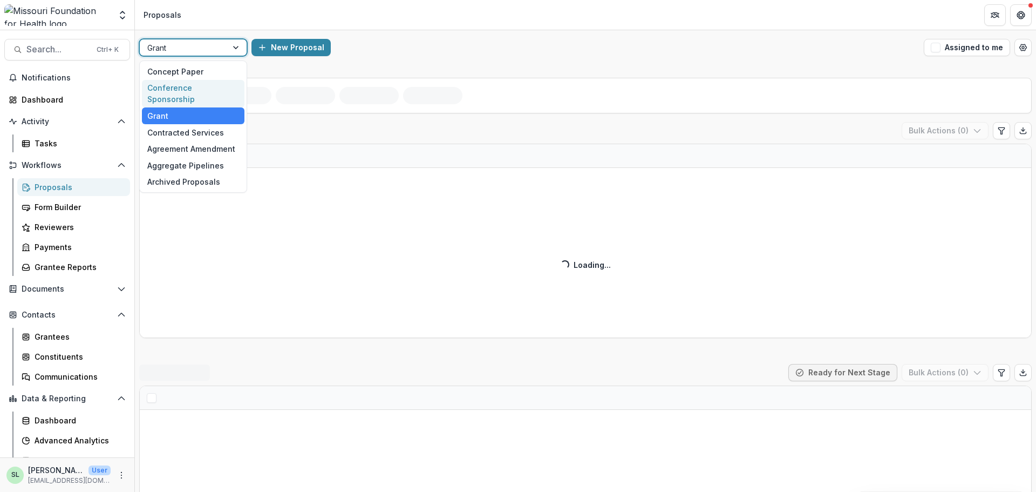
click at [180, 91] on div "Conference Sponsorship" at bounding box center [193, 94] width 103 height 28
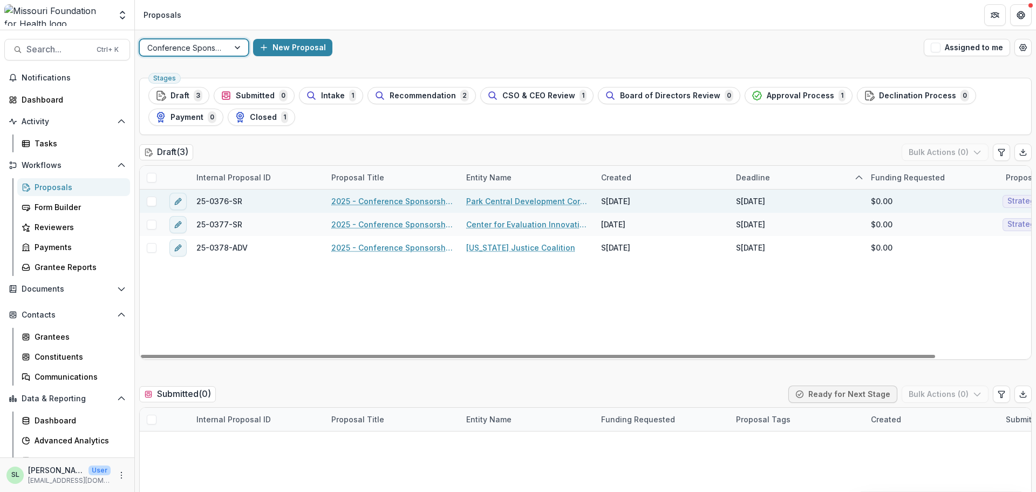
click at [406, 201] on link "2025 - Conference Sponsorship Request" at bounding box center [392, 200] width 122 height 11
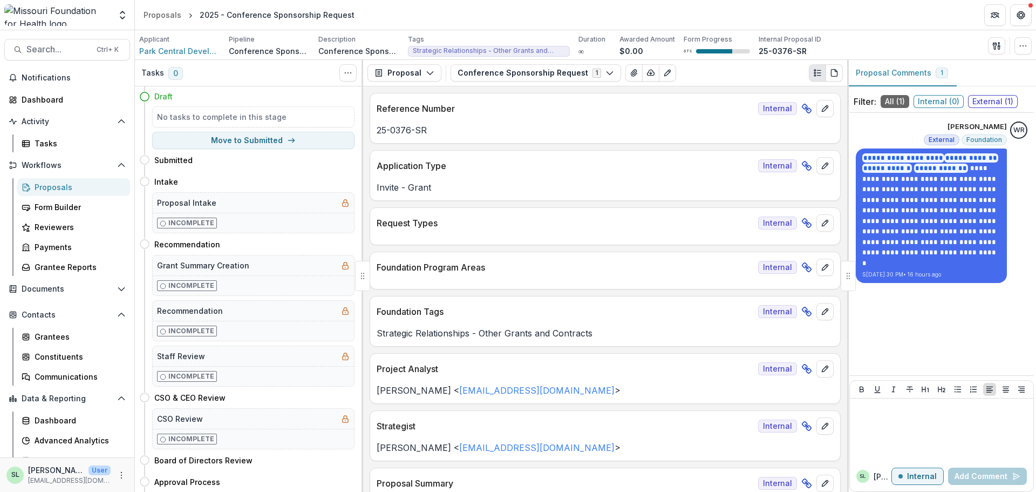
click at [42, 188] on div "Proposals" at bounding box center [78, 186] width 87 height 11
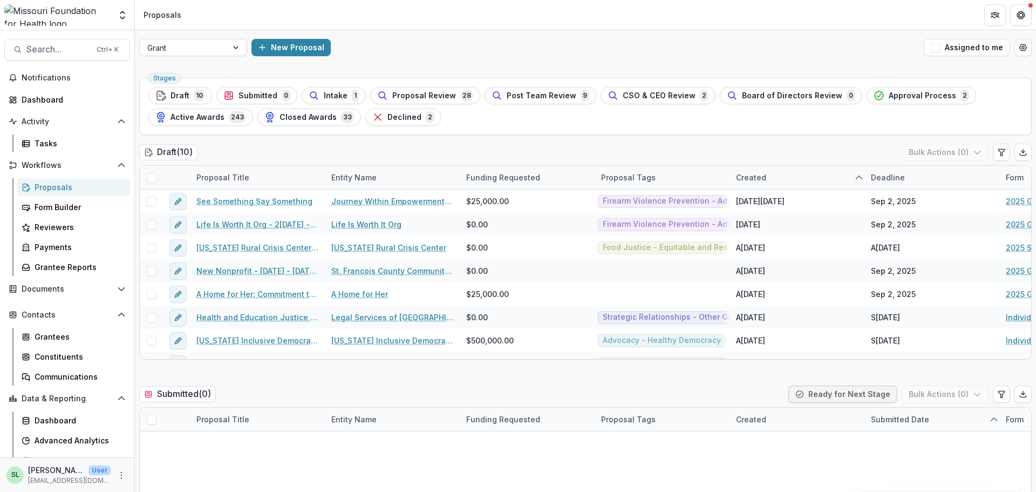
click at [203, 56] on div "Grant New Proposal Assigned to me" at bounding box center [585, 47] width 901 height 35
click at [203, 48] on div at bounding box center [183, 47] width 72 height 13
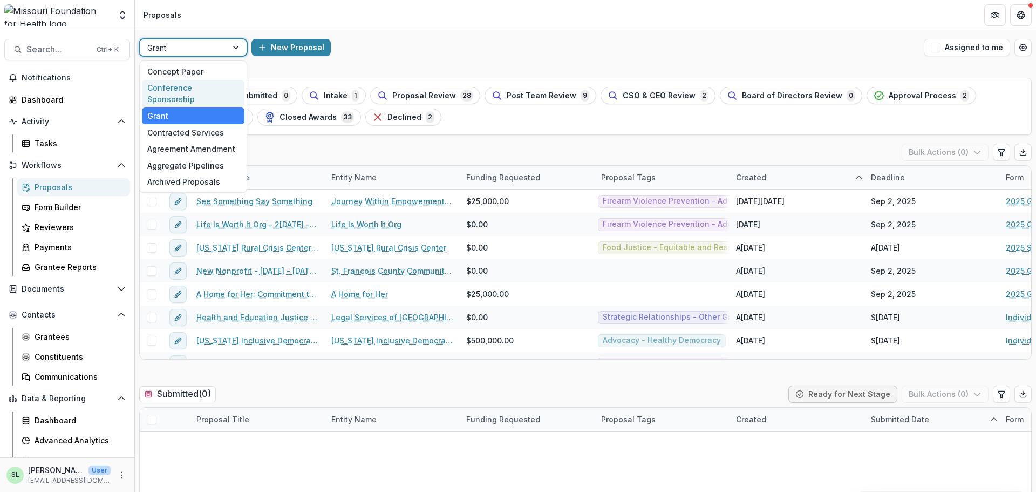
click at [195, 87] on div "Conference Sponsorship" at bounding box center [193, 94] width 103 height 28
